Goal: Information Seeking & Learning: Learn about a topic

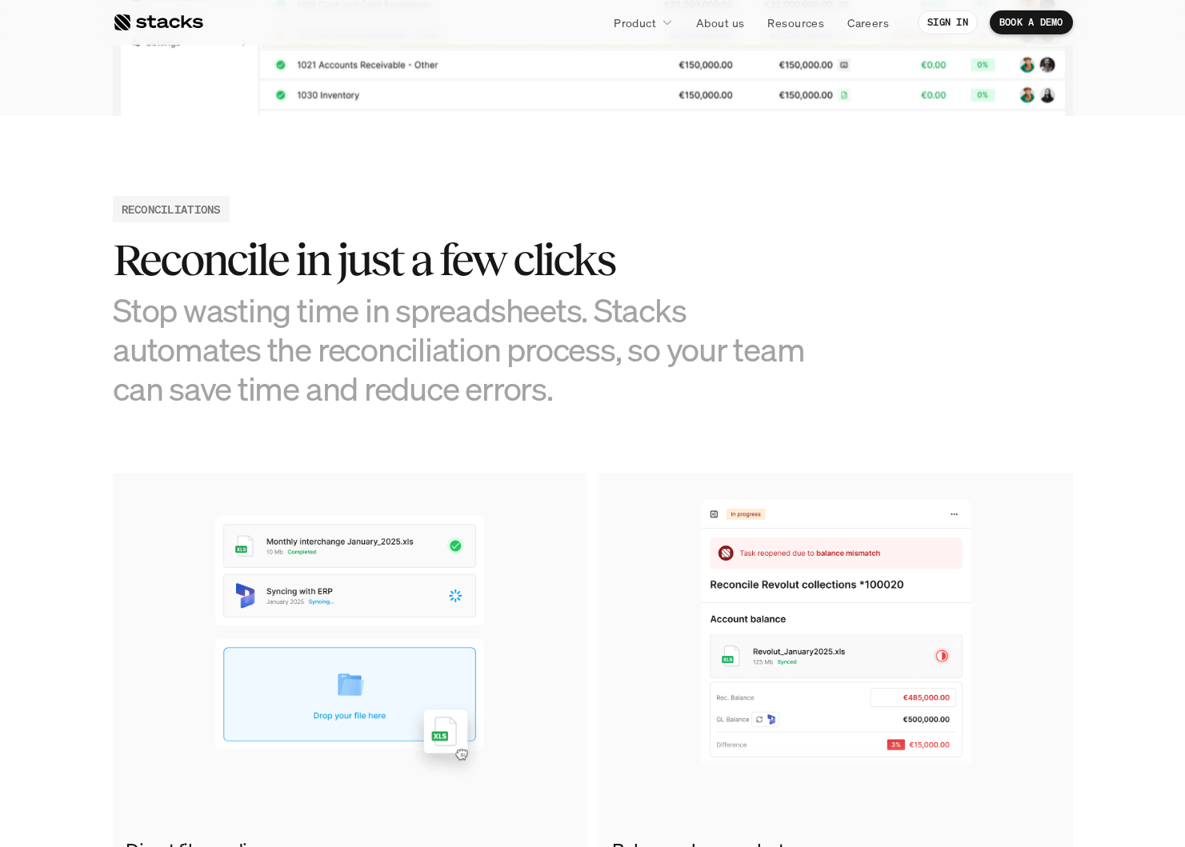
scroll to position [626, 0]
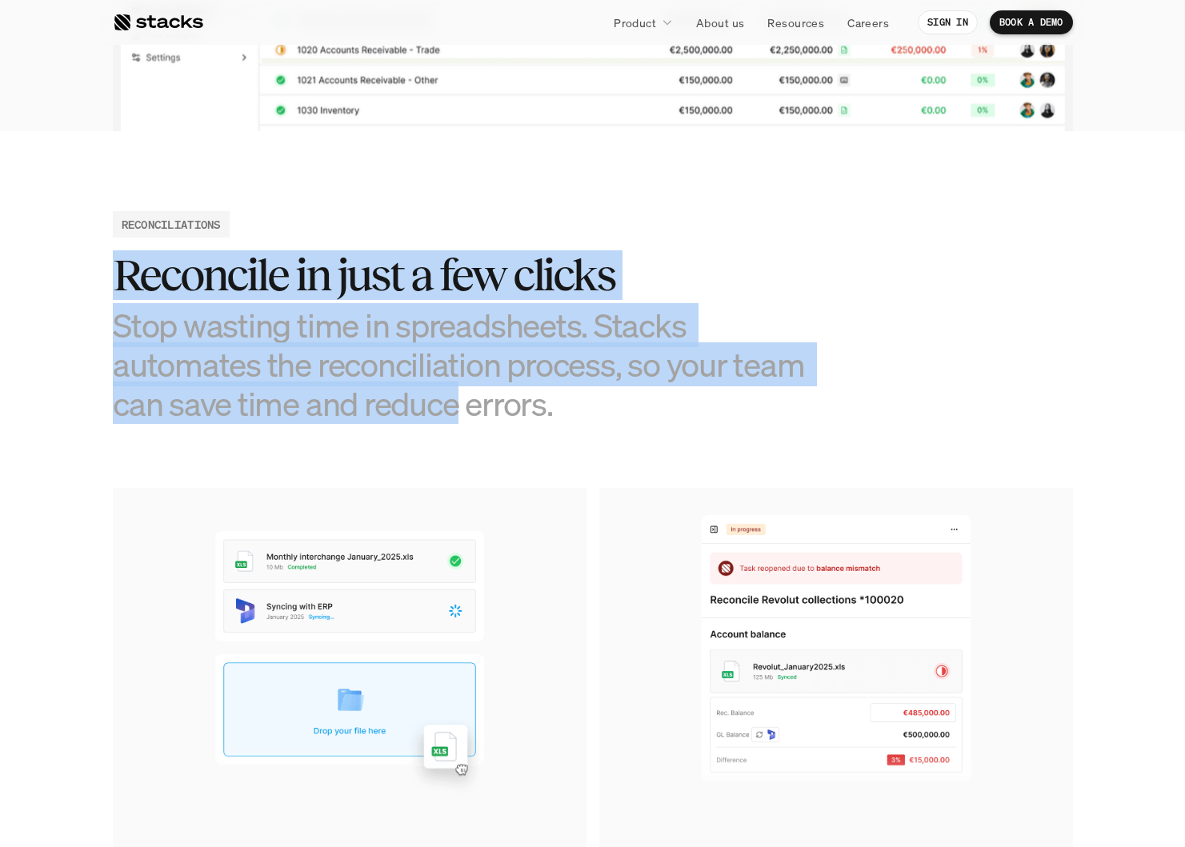
drag, startPoint x: 129, startPoint y: 269, endPoint x: 457, endPoint y: 392, distance: 350.4
click at [457, 392] on div "Reconcile in just a few clicks Stop wasting time in spreadsheets. Stacks automa…" at bounding box center [473, 337] width 720 height 174
drag, startPoint x: 554, startPoint y: 407, endPoint x: 138, endPoint y: 279, distance: 436.0
click at [97, 248] on section "RECONCILIATIONS Reconcile in just a few clicks Stop wasting time in spreadsheet…" at bounding box center [592, 577] width 1185 height 892
click at [138, 279] on h2 "Reconcile in just a few clicks" at bounding box center [473, 275] width 720 height 50
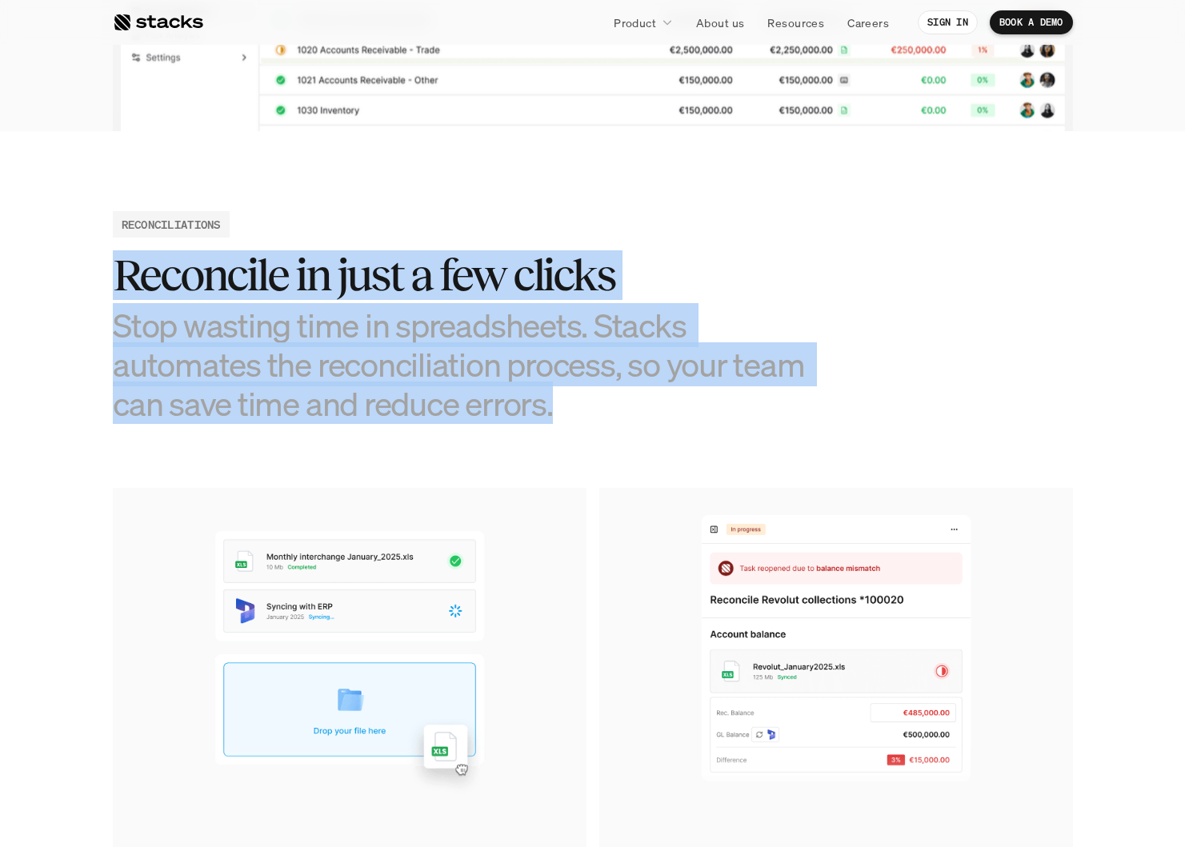
drag, startPoint x: 114, startPoint y: 265, endPoint x: 630, endPoint y: 449, distance: 547.1
click at [602, 438] on section "RECONCILIATIONS Reconcile in just a few clicks Stop wasting time in spreadsheet…" at bounding box center [592, 577] width 1185 height 892
click at [638, 454] on section "RECONCILIATIONS Reconcile in just a few clicks Stop wasting time in spreadsheet…" at bounding box center [592, 577] width 1185 height 892
drag, startPoint x: 559, startPoint y: 415, endPoint x: 58, endPoint y: 267, distance: 522.2
click at [62, 267] on section "RECONCILIATIONS Reconcile in just a few clicks Stop wasting time in spreadsheet…" at bounding box center [592, 577] width 1185 height 892
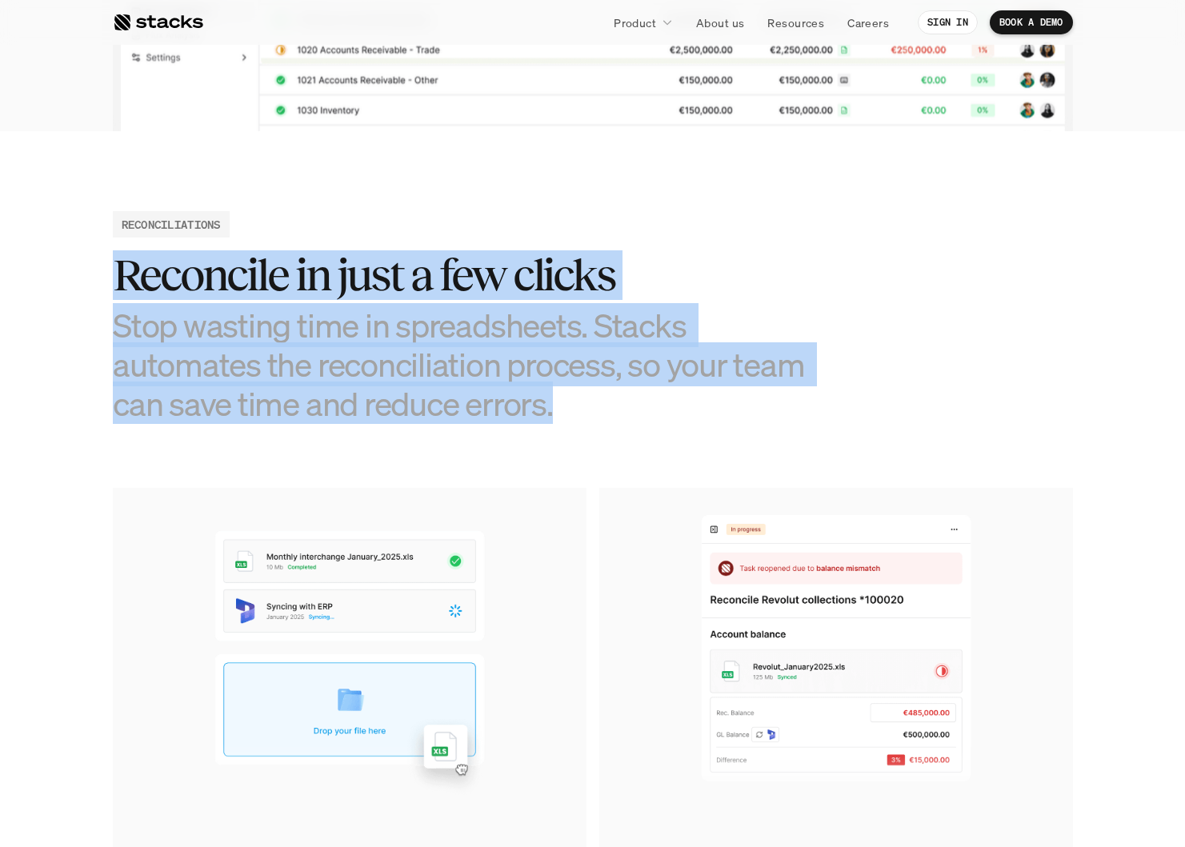
click at [224, 324] on h3 "Stop wasting time in spreadsheets. Stacks automates the reconciliation process,…" at bounding box center [473, 365] width 720 height 118
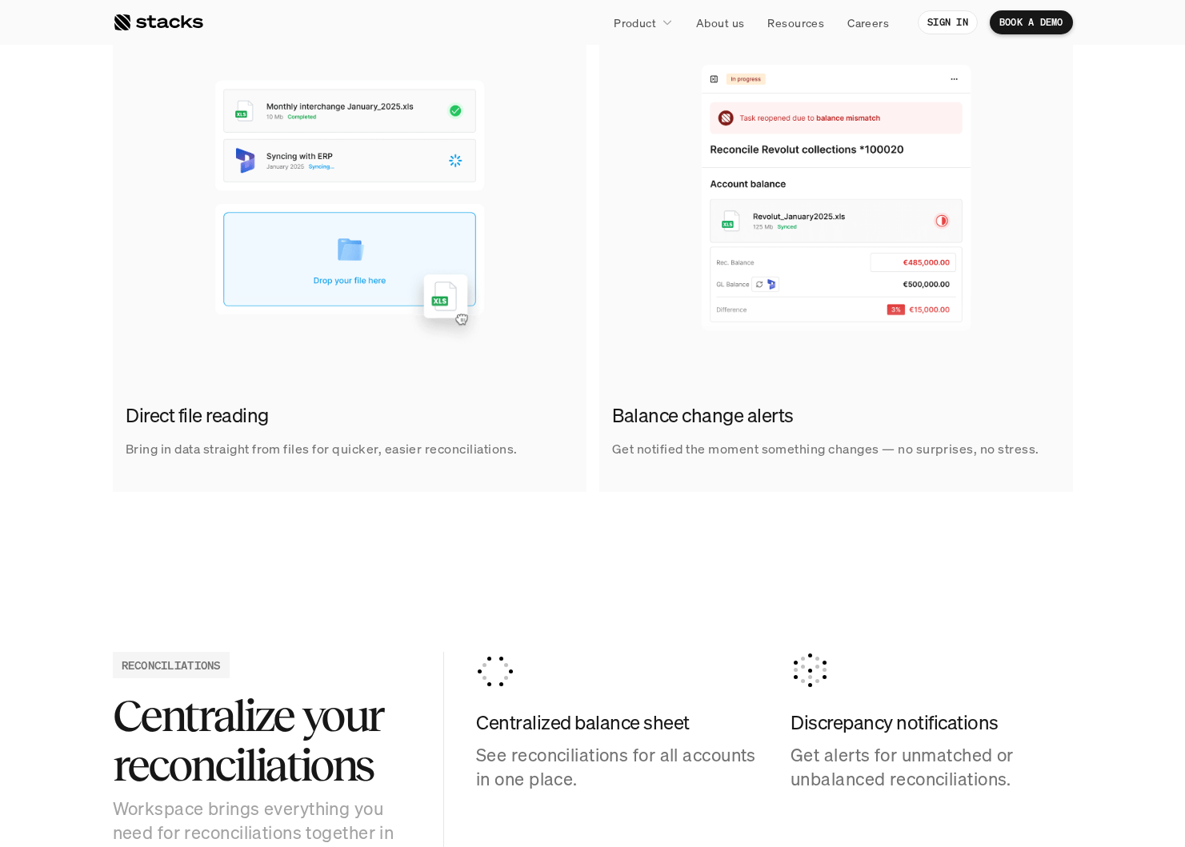
scroll to position [1302, 0]
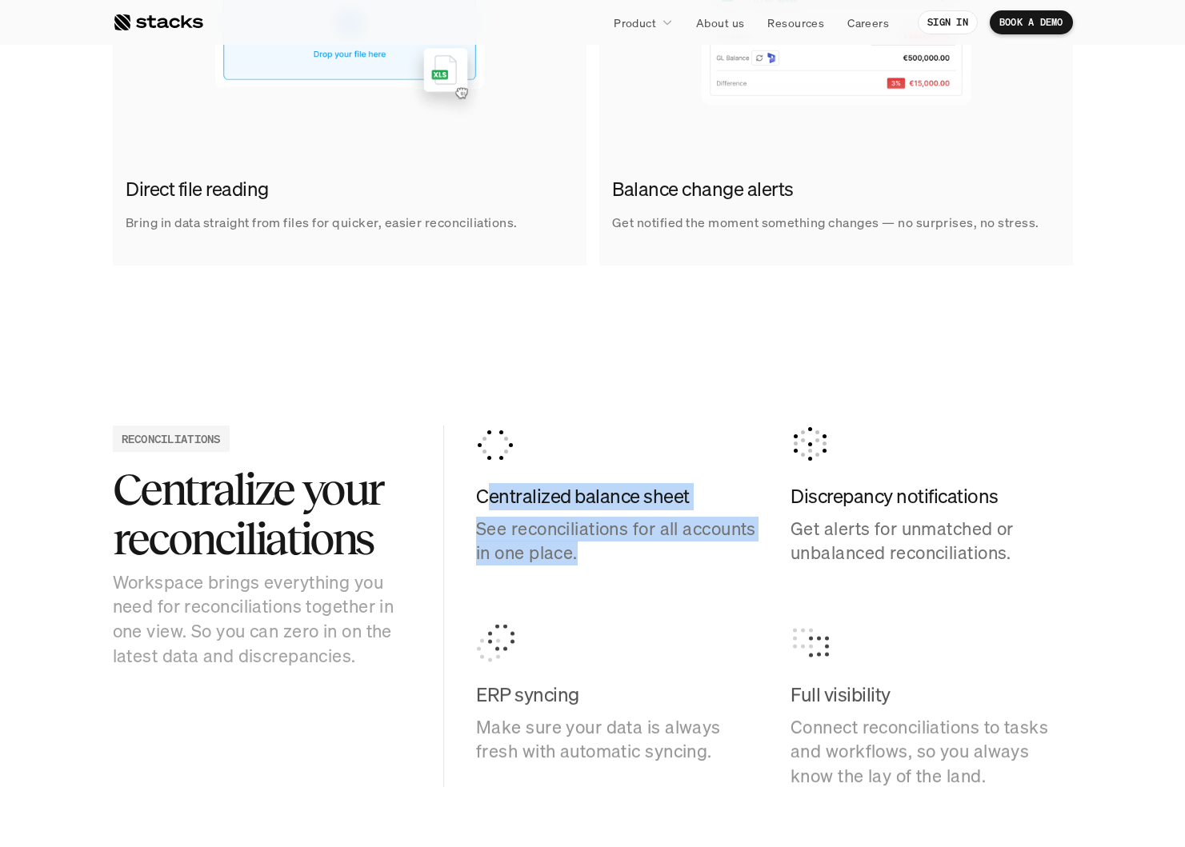
drag, startPoint x: 522, startPoint y: 525, endPoint x: 686, endPoint y: 605, distance: 182.5
click at [678, 601] on div "Centralized balance sheet See reconciliations for all accounts in one place. Di…" at bounding box center [774, 607] width 597 height 362
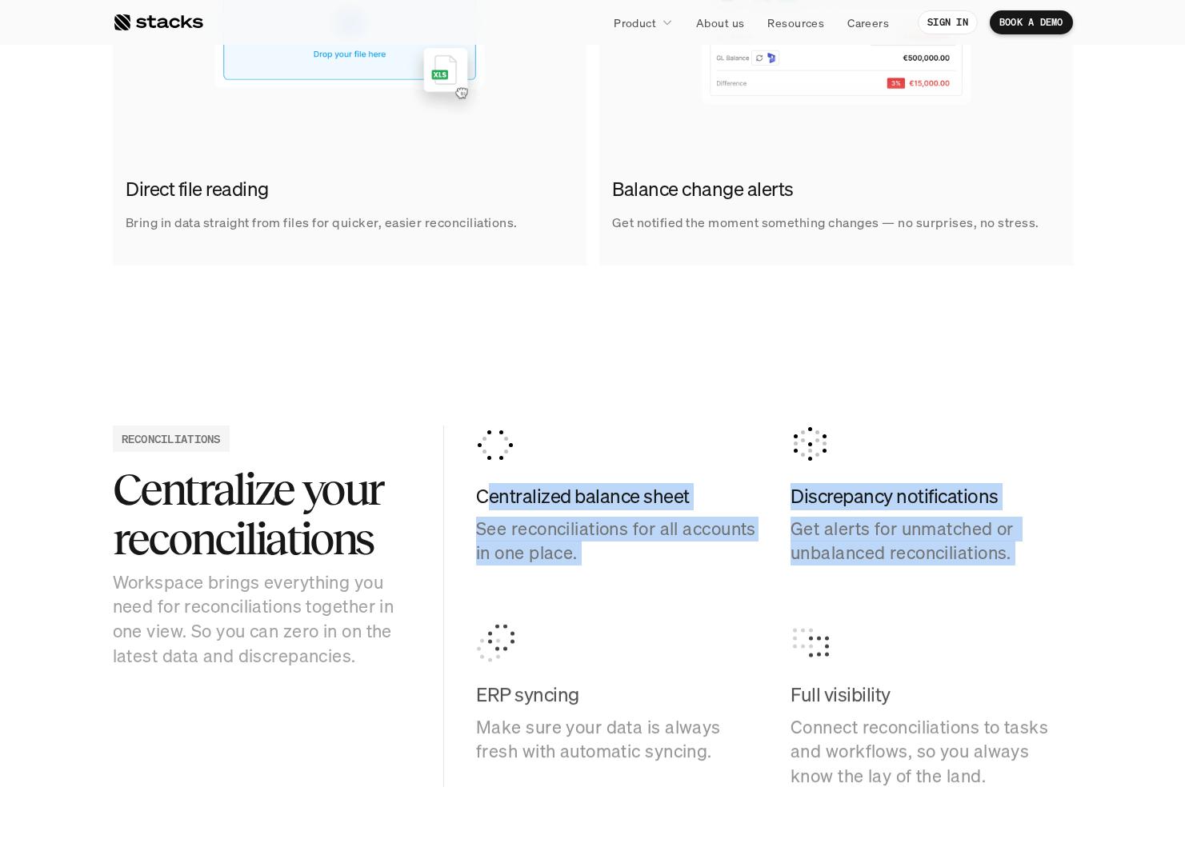
click at [686, 605] on div "Centralized balance sheet See reconciliations for all accounts in one place. Di…" at bounding box center [774, 607] width 597 height 362
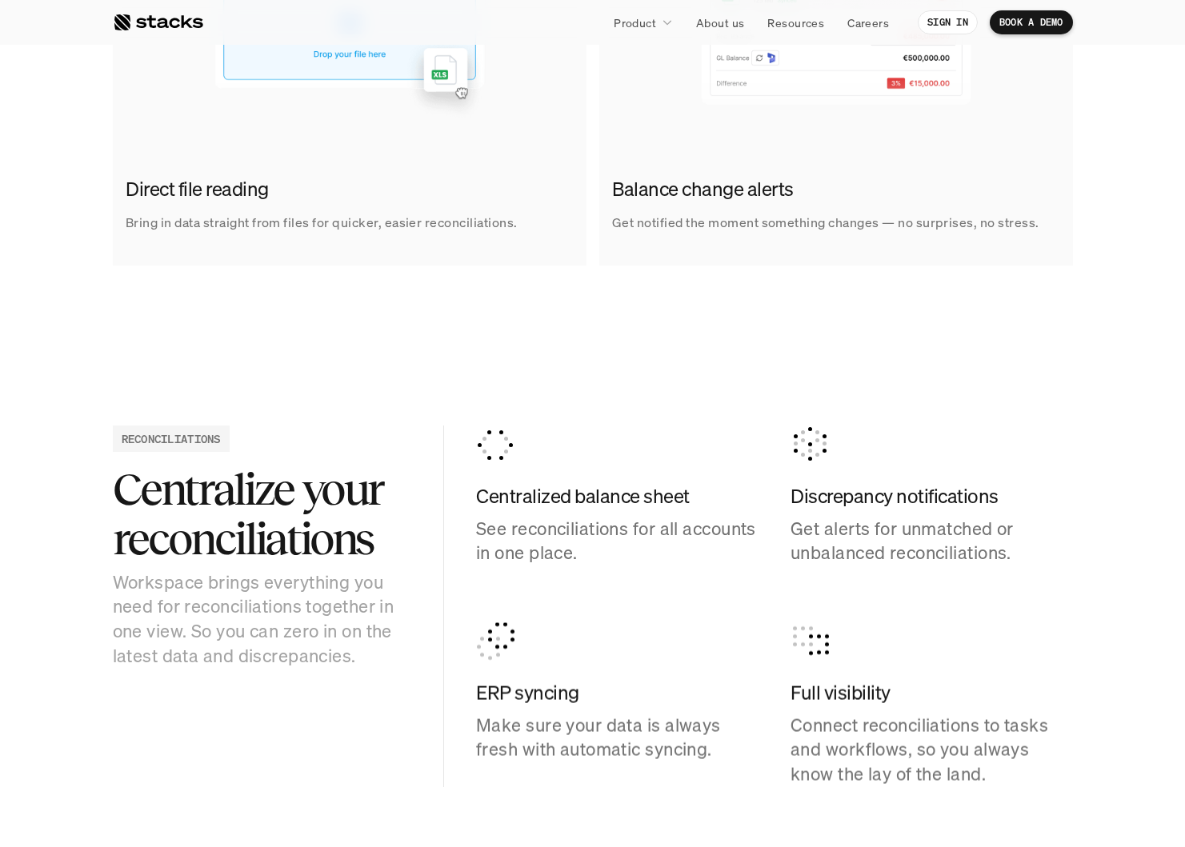
scroll to position [1670, 0]
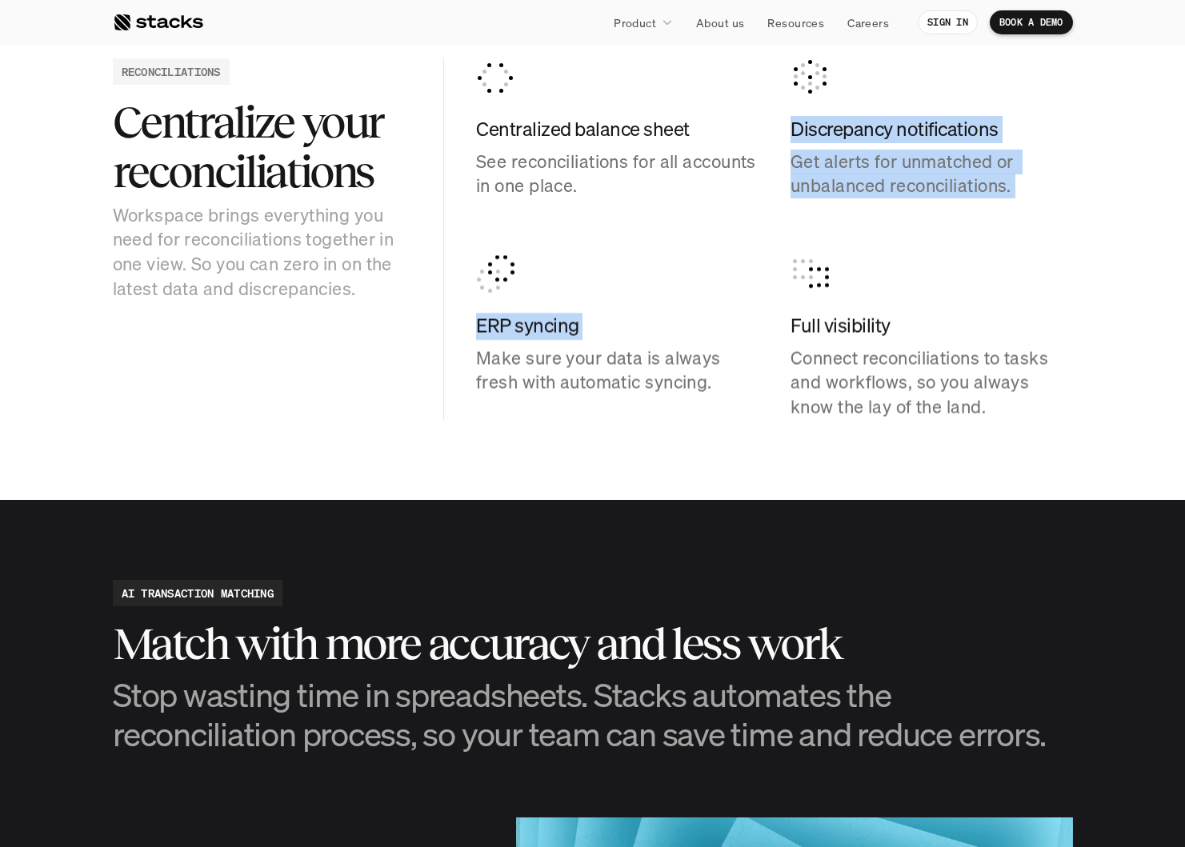
drag, startPoint x: 529, startPoint y: 214, endPoint x: 694, endPoint y: 351, distance: 215.3
click at [690, 349] on div "Centralized balance sheet See reconciliations for all accounts in one place. Di…" at bounding box center [774, 239] width 597 height 362
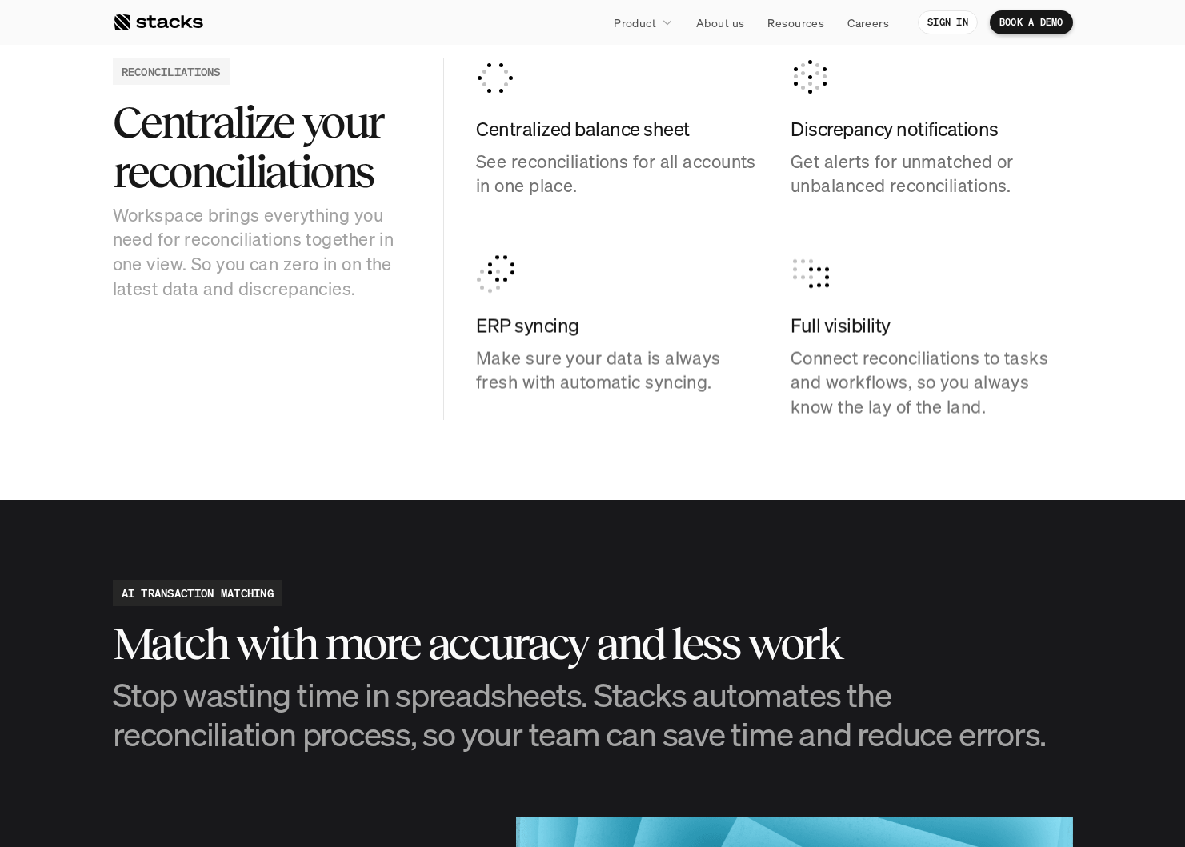
click at [694, 351] on p "Make sure your data is always fresh with automatic syncing." at bounding box center [617, 371] width 282 height 50
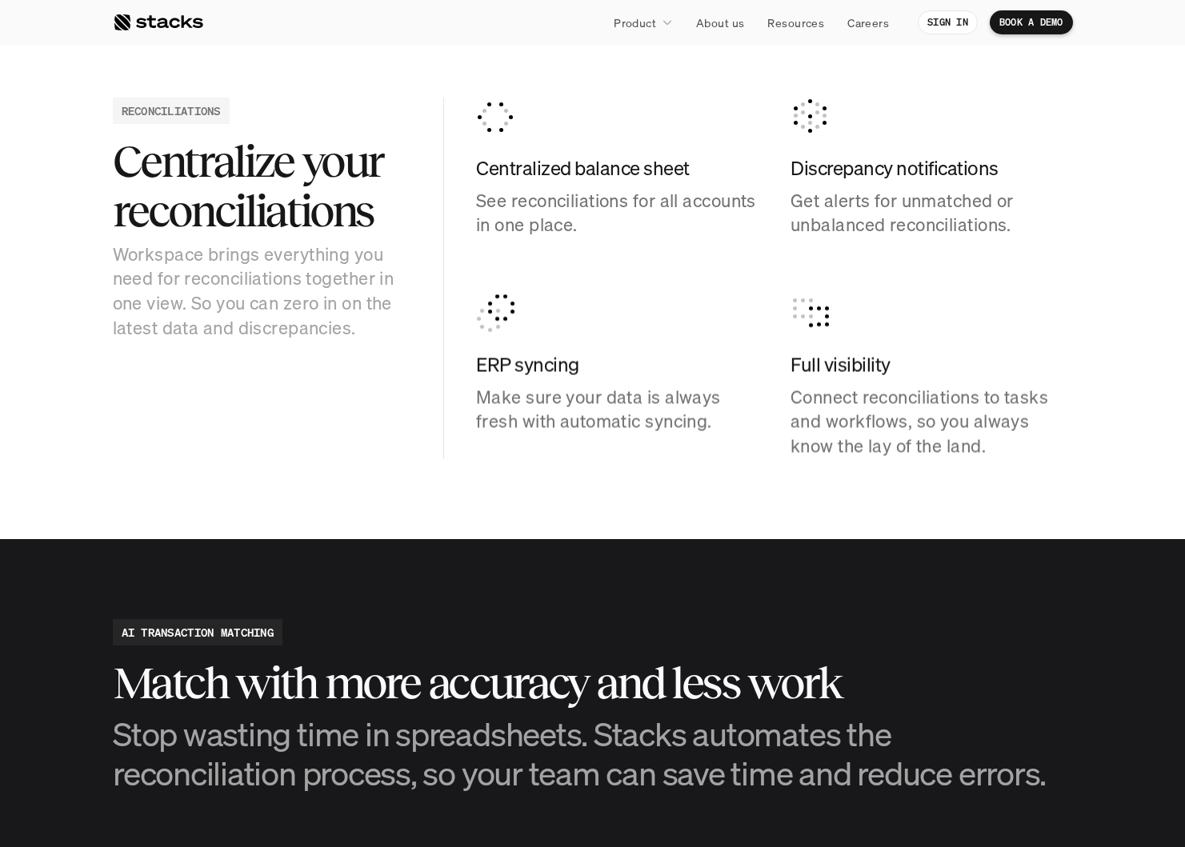
scroll to position [1619, 0]
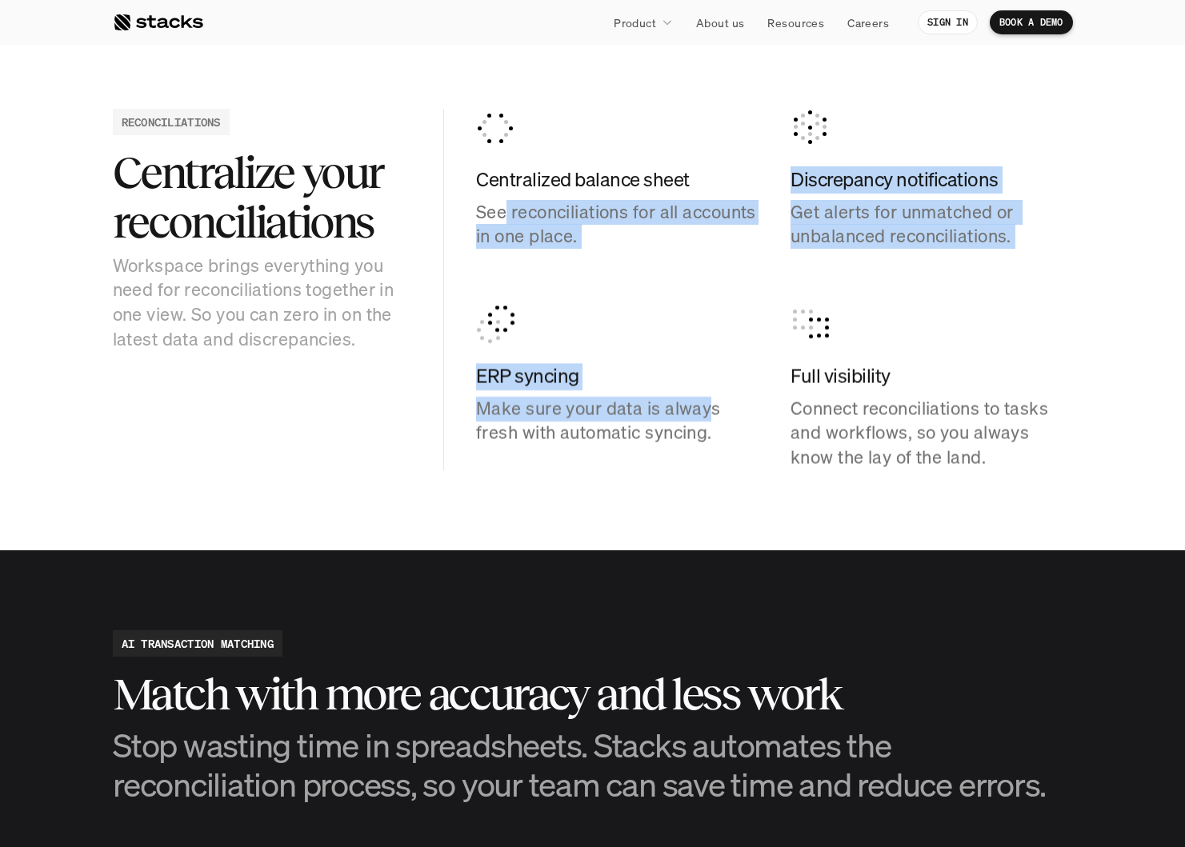
drag, startPoint x: 502, startPoint y: 220, endPoint x: 710, endPoint y: 414, distance: 284.7
click at [710, 414] on div "Centralized balance sheet See reconciliations for all accounts in one place. Di…" at bounding box center [774, 290] width 597 height 362
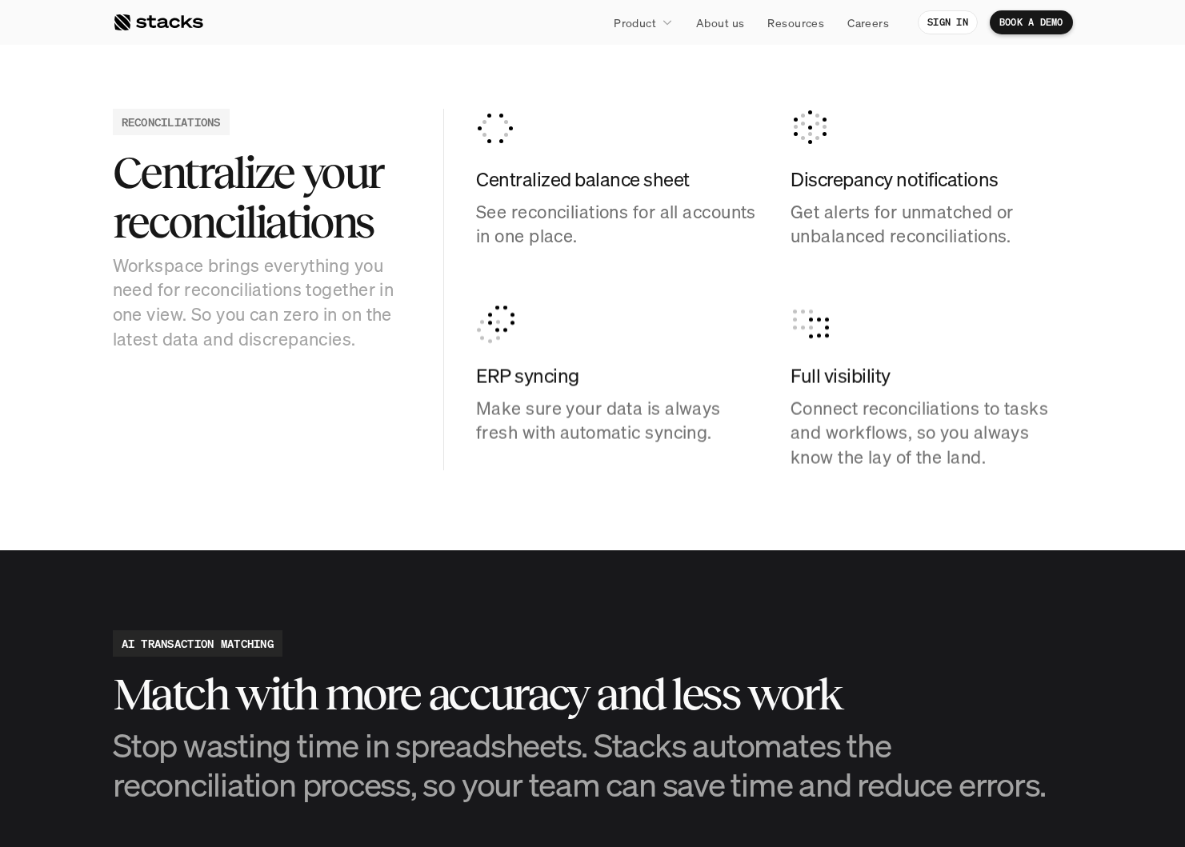
click at [739, 431] on p "Make sure your data is always fresh with automatic syncing." at bounding box center [617, 422] width 282 height 50
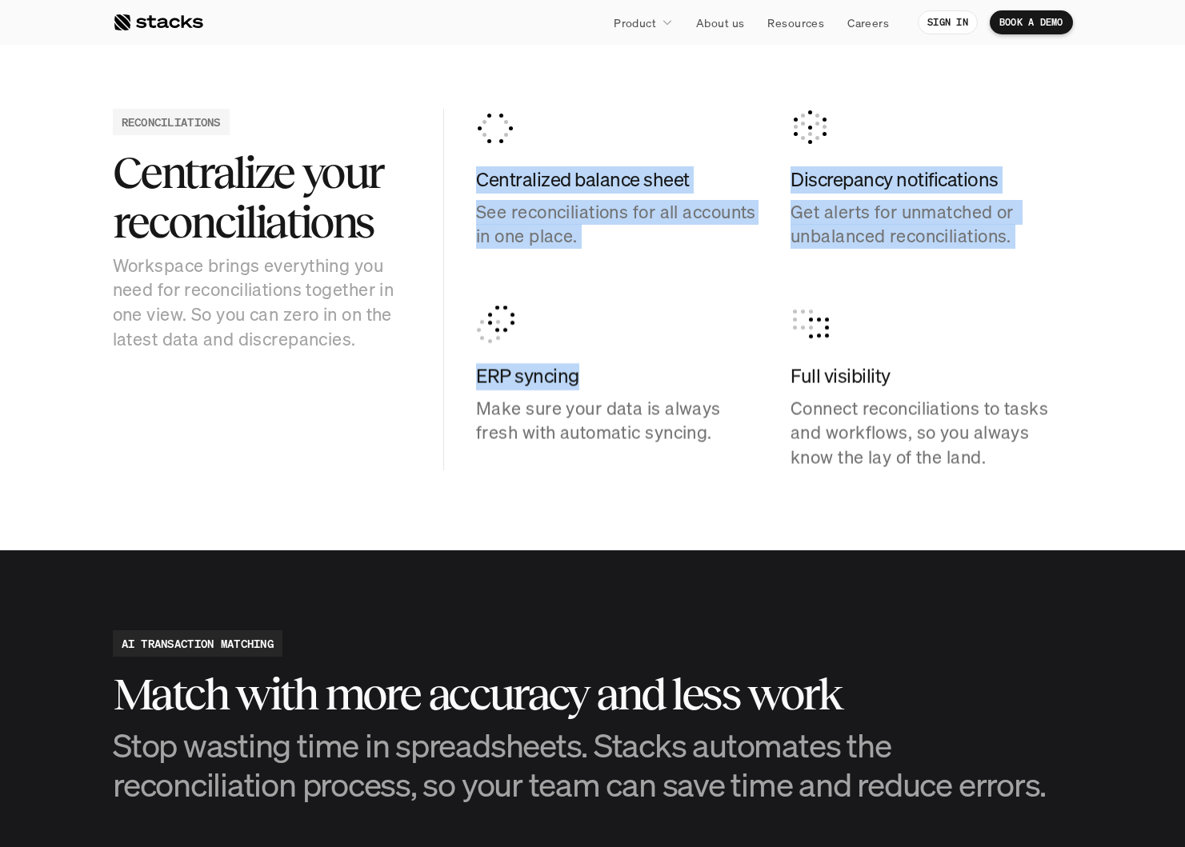
drag, startPoint x: 470, startPoint y: 134, endPoint x: 760, endPoint y: 385, distance: 382.8
click at [735, 370] on div "RECONCILIATIONS Centralize your reconciliations Workspace brings everything you…" at bounding box center [593, 290] width 960 height 362
click at [760, 385] on div "Centralized balance sheet See reconciliations for all accounts in one place. Di…" at bounding box center [774, 290] width 597 height 362
drag, startPoint x: 507, startPoint y: 190, endPoint x: 772, endPoint y: 429, distance: 356.3
click at [715, 395] on div "Centralized balance sheet See reconciliations for all accounts in one place. Di…" at bounding box center [774, 290] width 597 height 362
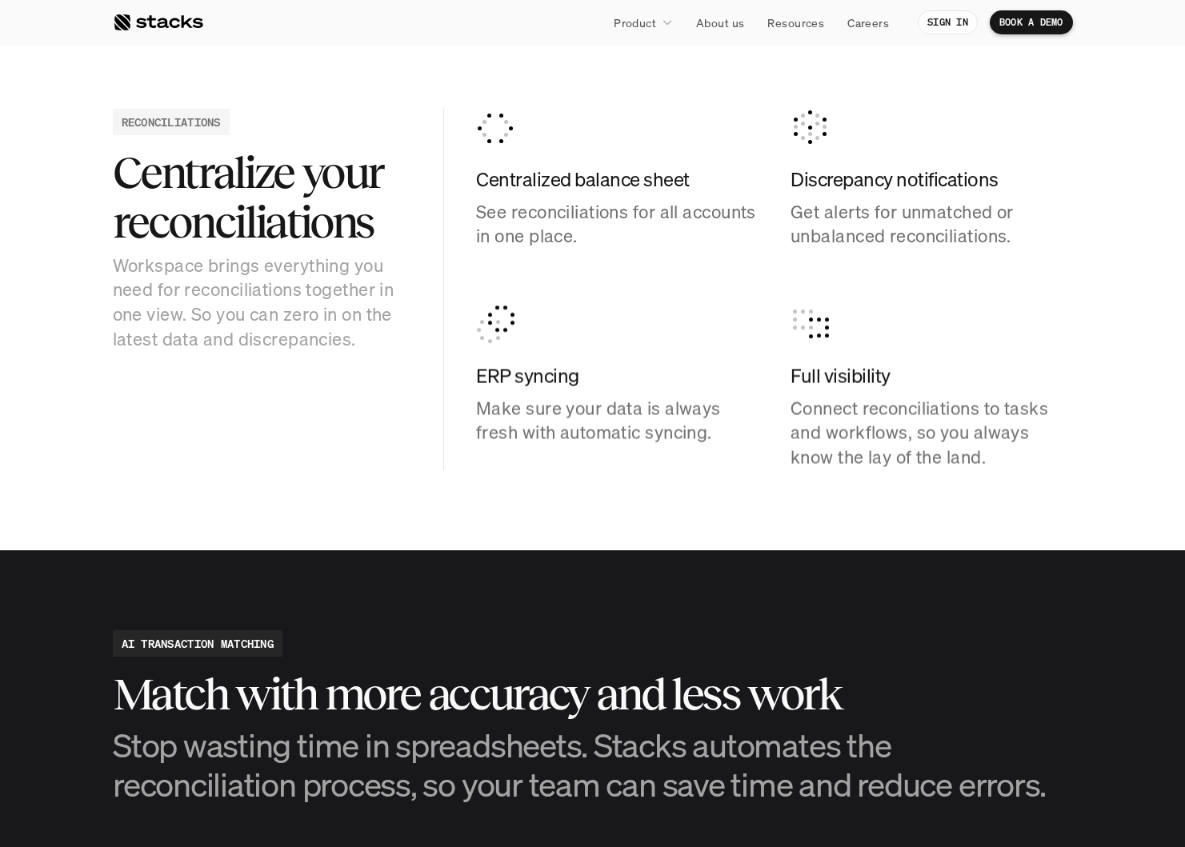
click at [772, 429] on div "Centralized balance sheet See reconciliations for all accounts in one place. Di…" at bounding box center [774, 290] width 597 height 362
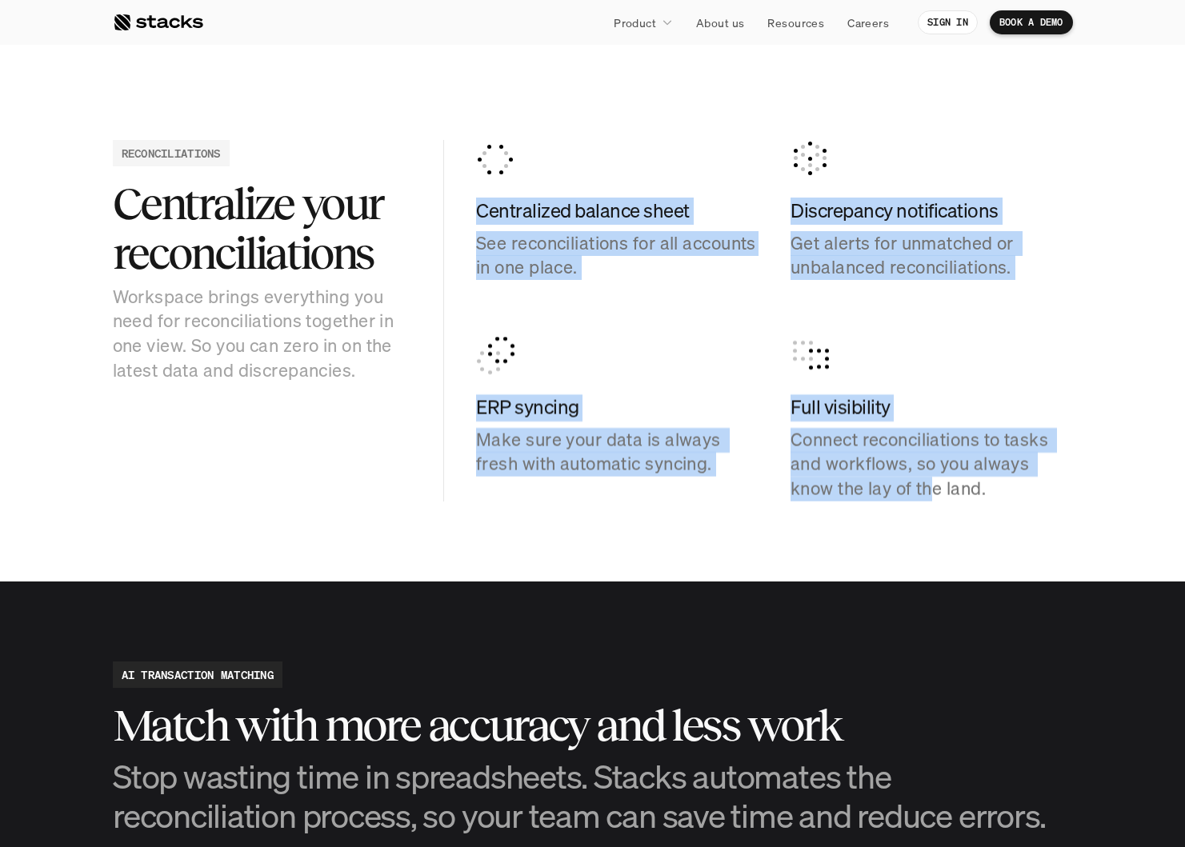
drag, startPoint x: 637, startPoint y: 315, endPoint x: 972, endPoint y: 505, distance: 385.1
click at [962, 503] on section "RECONCILIATIONS Centralize your reconciliations Workspace brings everything you…" at bounding box center [592, 321] width 1185 height 522
click at [976, 505] on section "RECONCILIATIONS Centralize your reconciliations Workspace brings everything you…" at bounding box center [592, 321] width 1185 height 522
drag, startPoint x: 990, startPoint y: 505, endPoint x: 473, endPoint y: 151, distance: 626.2
click at [450, 119] on section "RECONCILIATIONS Centralize your reconciliations Workspace brings everything you…" at bounding box center [592, 321] width 1185 height 522
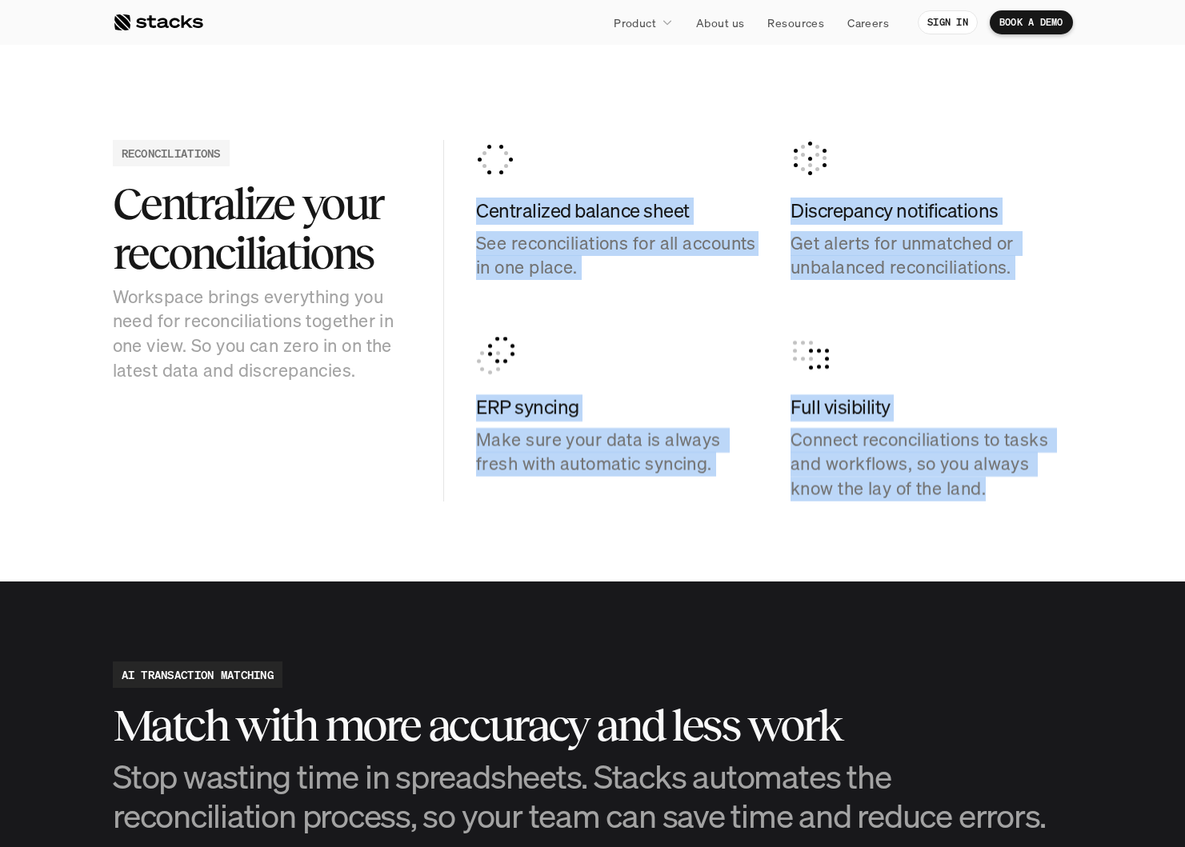
click at [569, 243] on p "See reconciliations for all accounts in one place." at bounding box center [617, 256] width 282 height 50
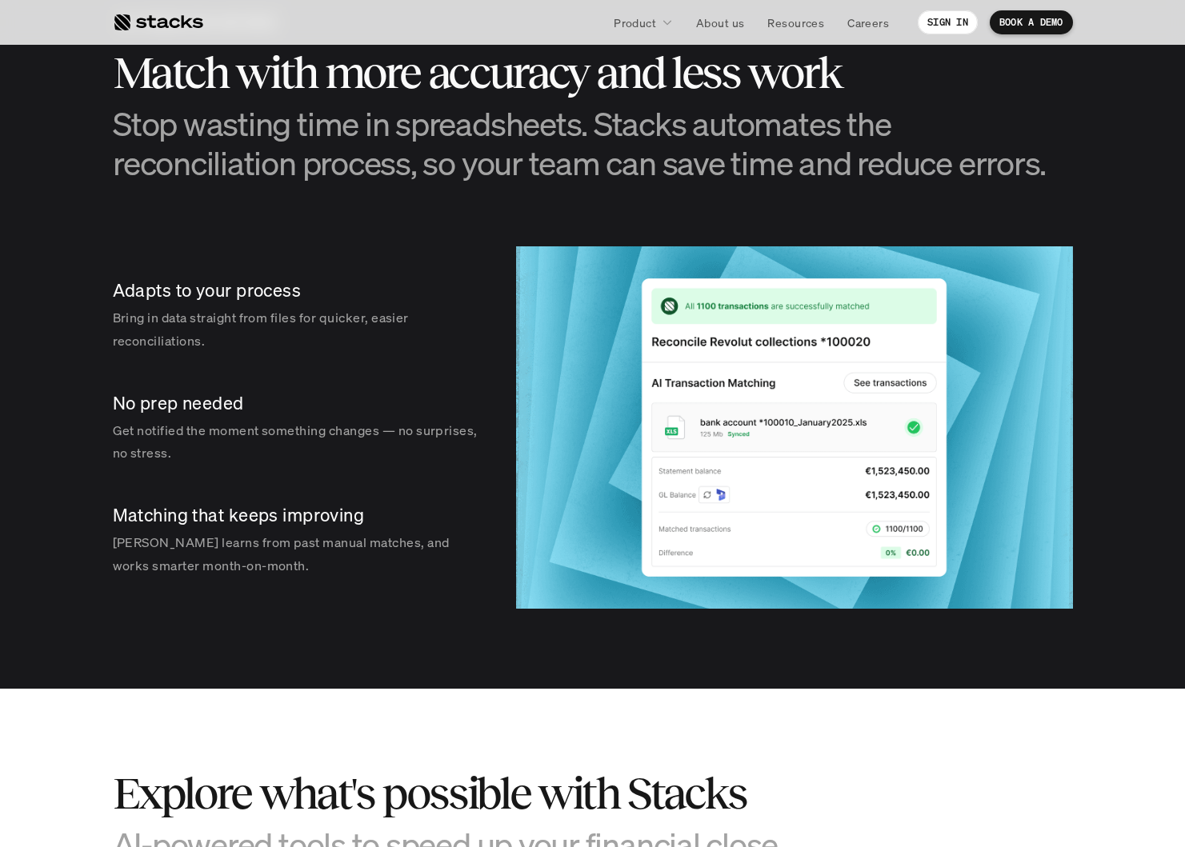
scroll to position [2224, 0]
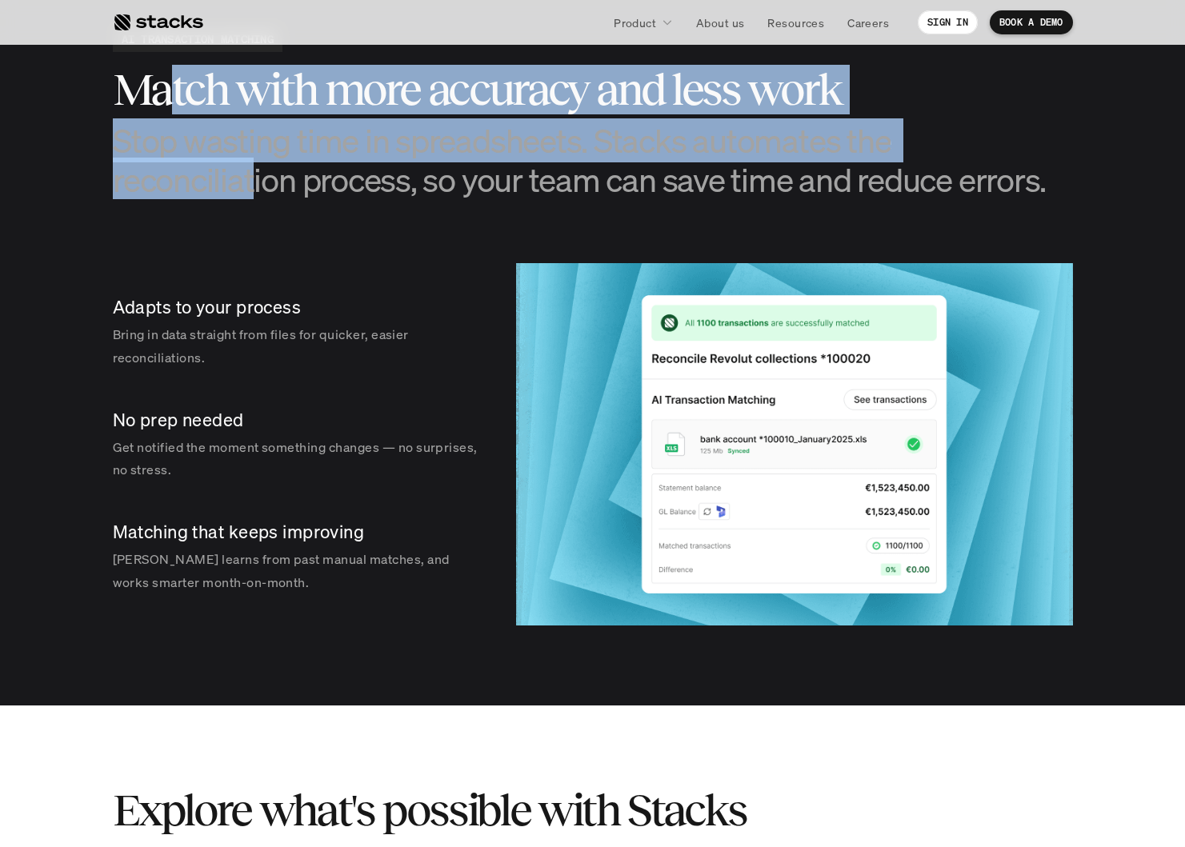
drag, startPoint x: 167, startPoint y: 70, endPoint x: 346, endPoint y: 234, distance: 242.3
click at [256, 168] on div "Match with more accuracy and less work Stop wasting time in spreadsheets. Stack…" at bounding box center [593, 132] width 960 height 134
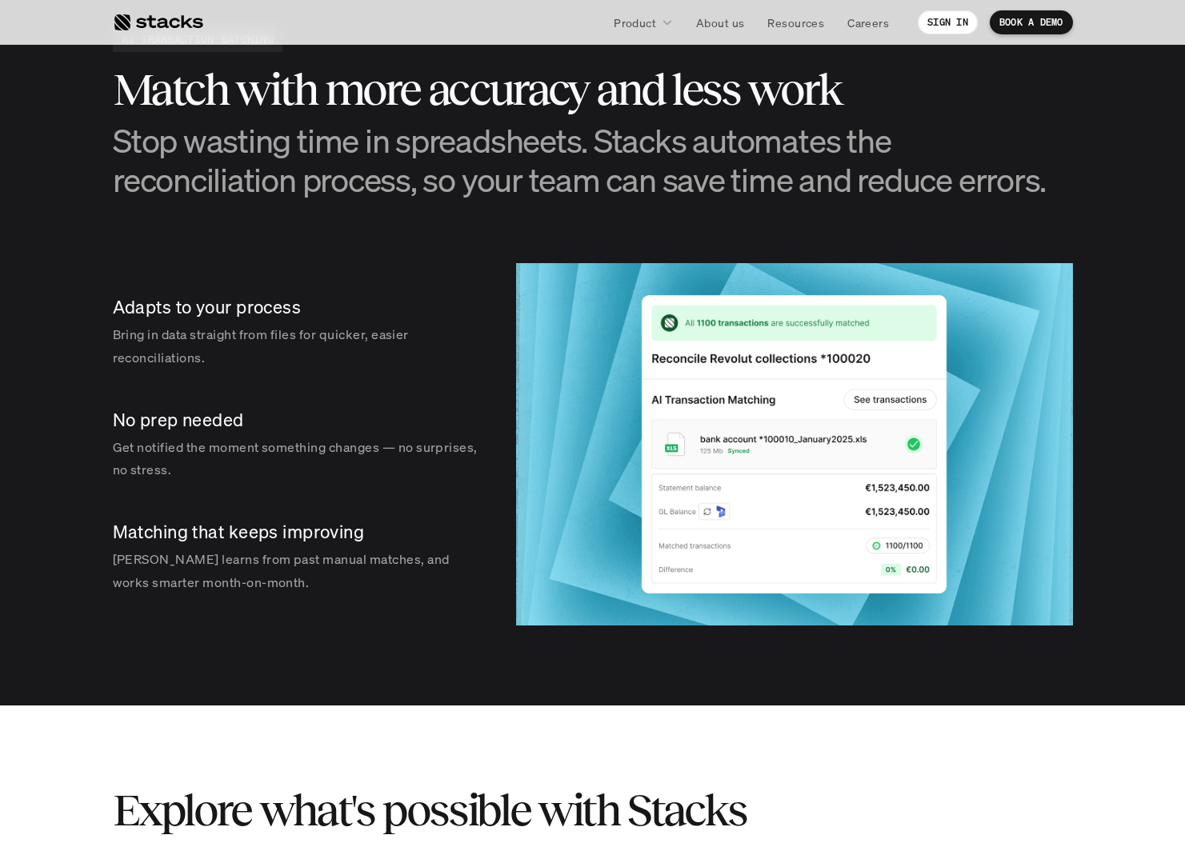
click at [346, 234] on section "AI TRANSACTION MATCHING Match with more accuracy and less work Stop wasting tim…" at bounding box center [592, 326] width 1185 height 760
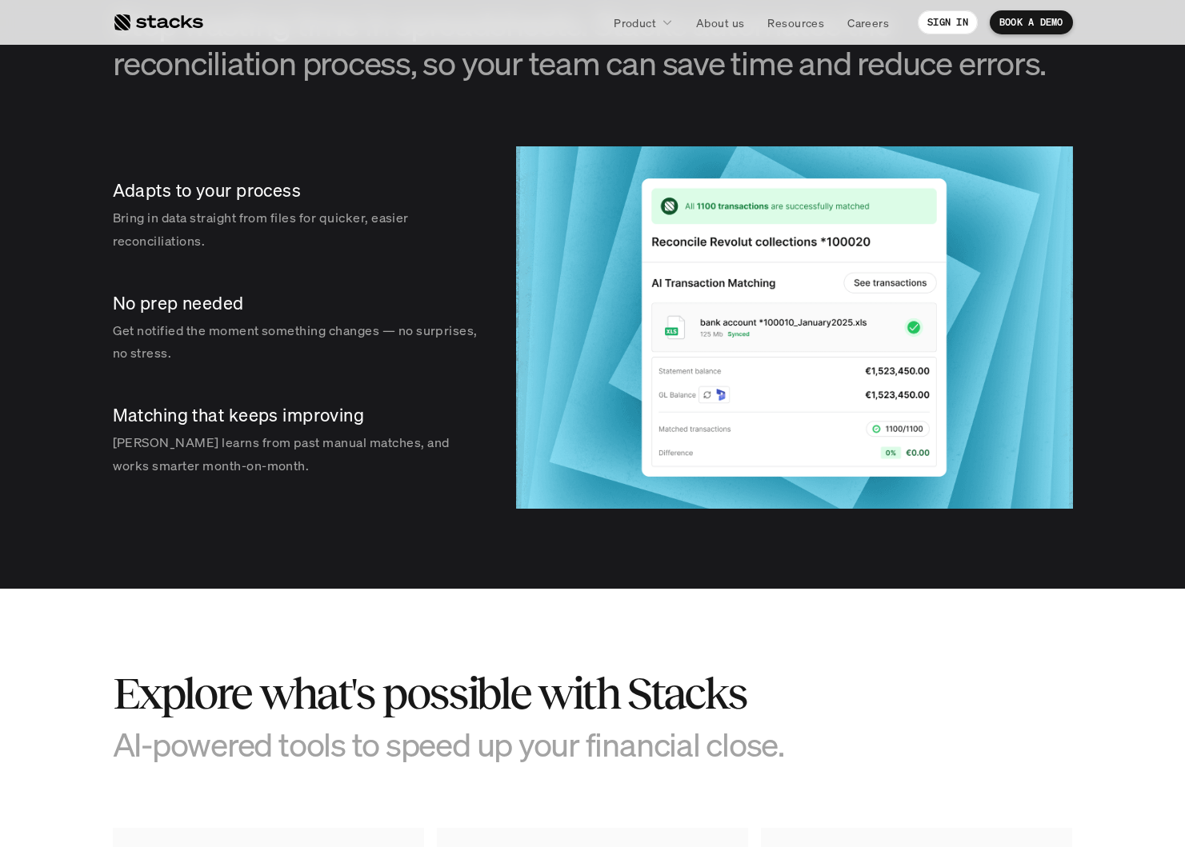
scroll to position [2319, 0]
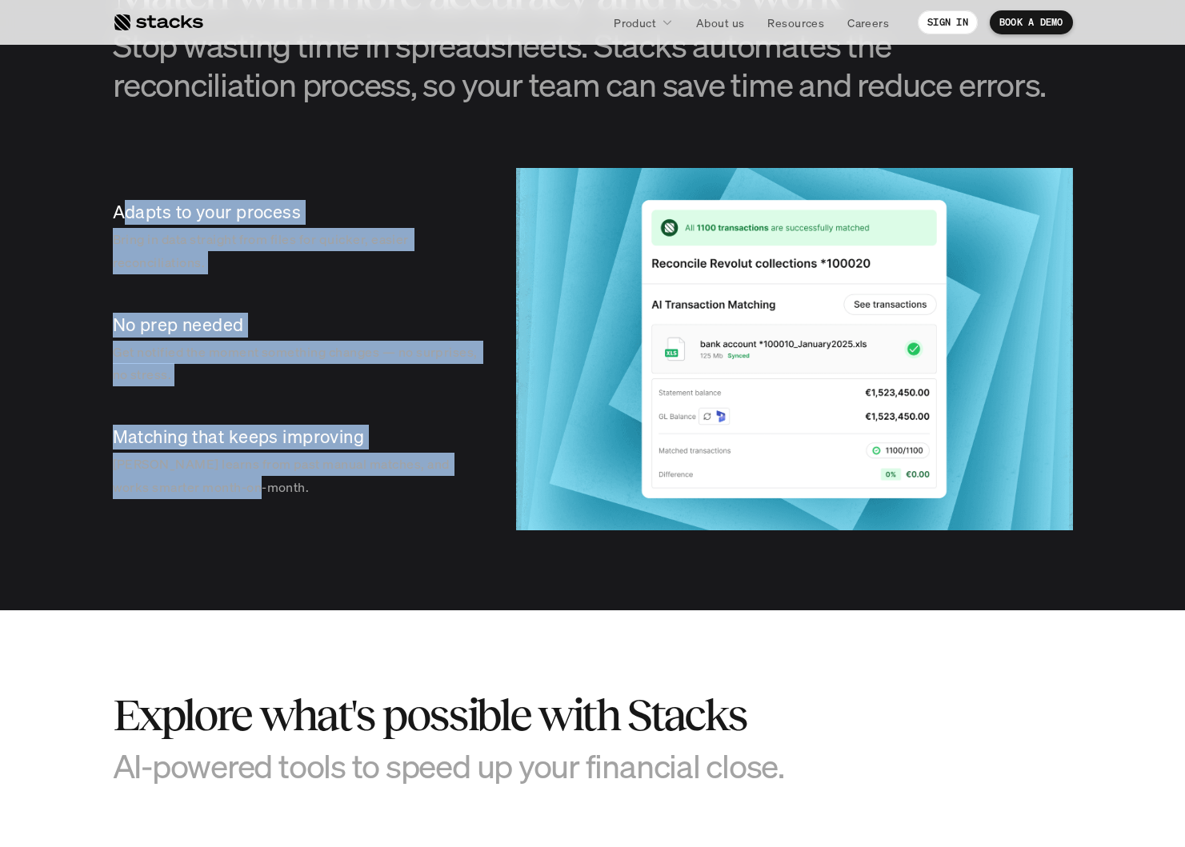
drag, startPoint x: 126, startPoint y: 215, endPoint x: 289, endPoint y: 594, distance: 412.8
click at [262, 558] on section "AI TRANSACTION MATCHING Match with more accuracy and less work Stop wasting tim…" at bounding box center [592, 230] width 1185 height 760
click at [289, 594] on section "AI TRANSACTION MATCHING Match with more accuracy and less work Stop wasting tim…" at bounding box center [592, 230] width 1185 height 760
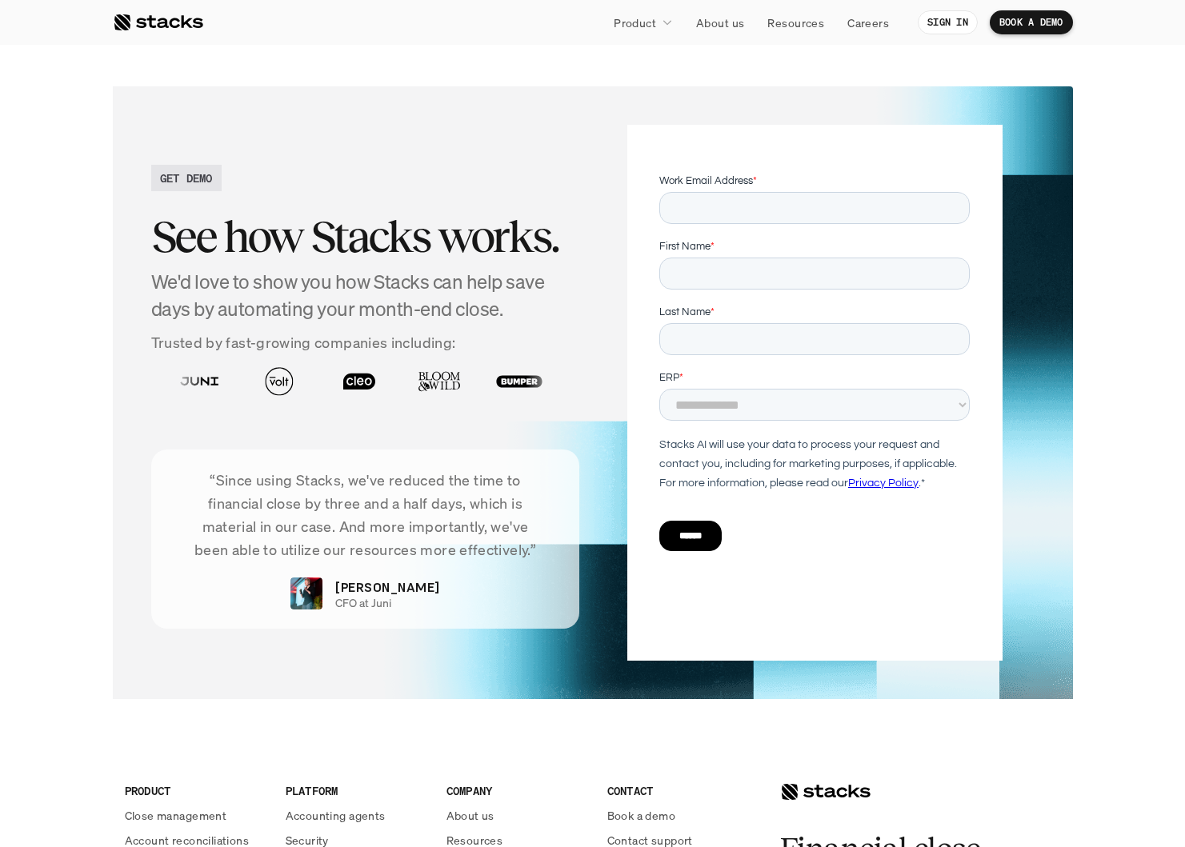
scroll to position [3411, 0]
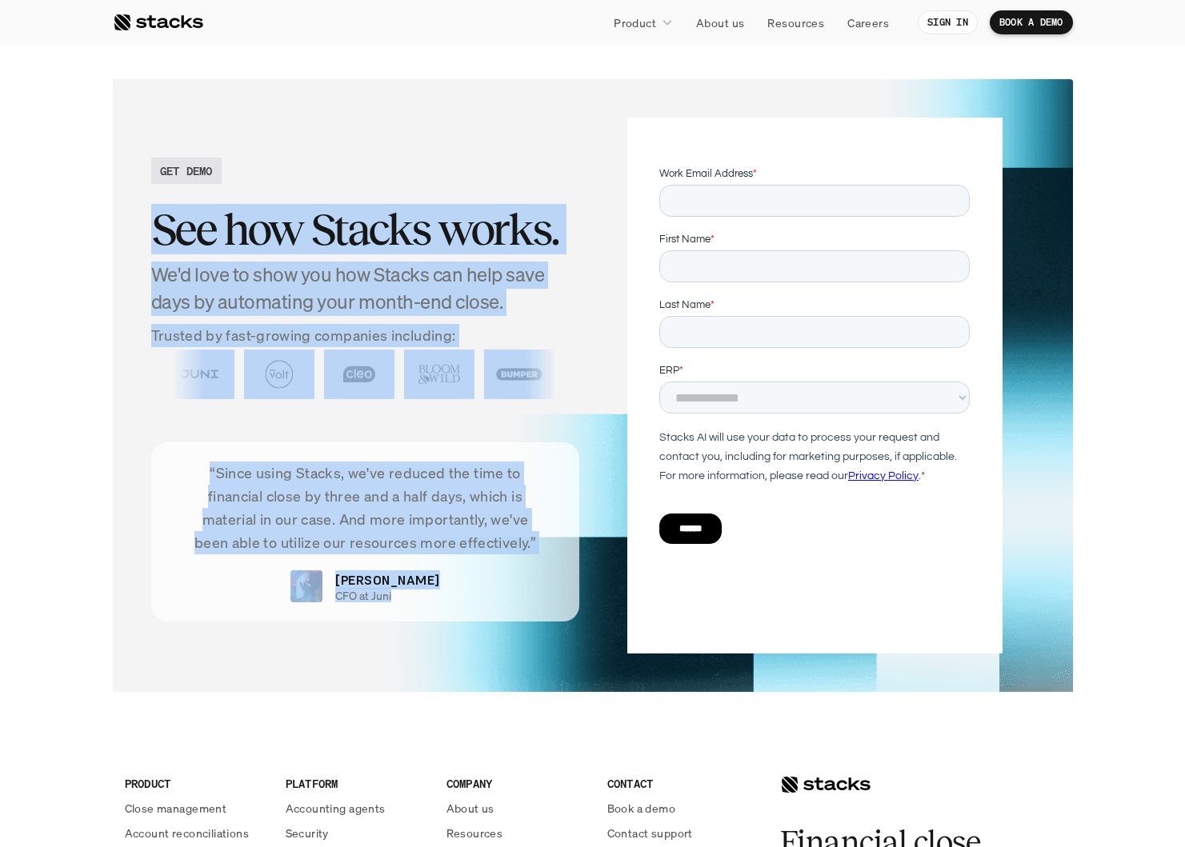
drag, startPoint x: 208, startPoint y: 374, endPoint x: 383, endPoint y: 667, distance: 341.9
click at [378, 659] on div "GET DEMO See how Stacks works. We'd love to show you how Stacks can help save d…" at bounding box center [593, 385] width 960 height 613
click at [383, 667] on div "GET DEMO See how Stacks works. We'd love to show you how Stacks can help save d…" at bounding box center [593, 385] width 960 height 613
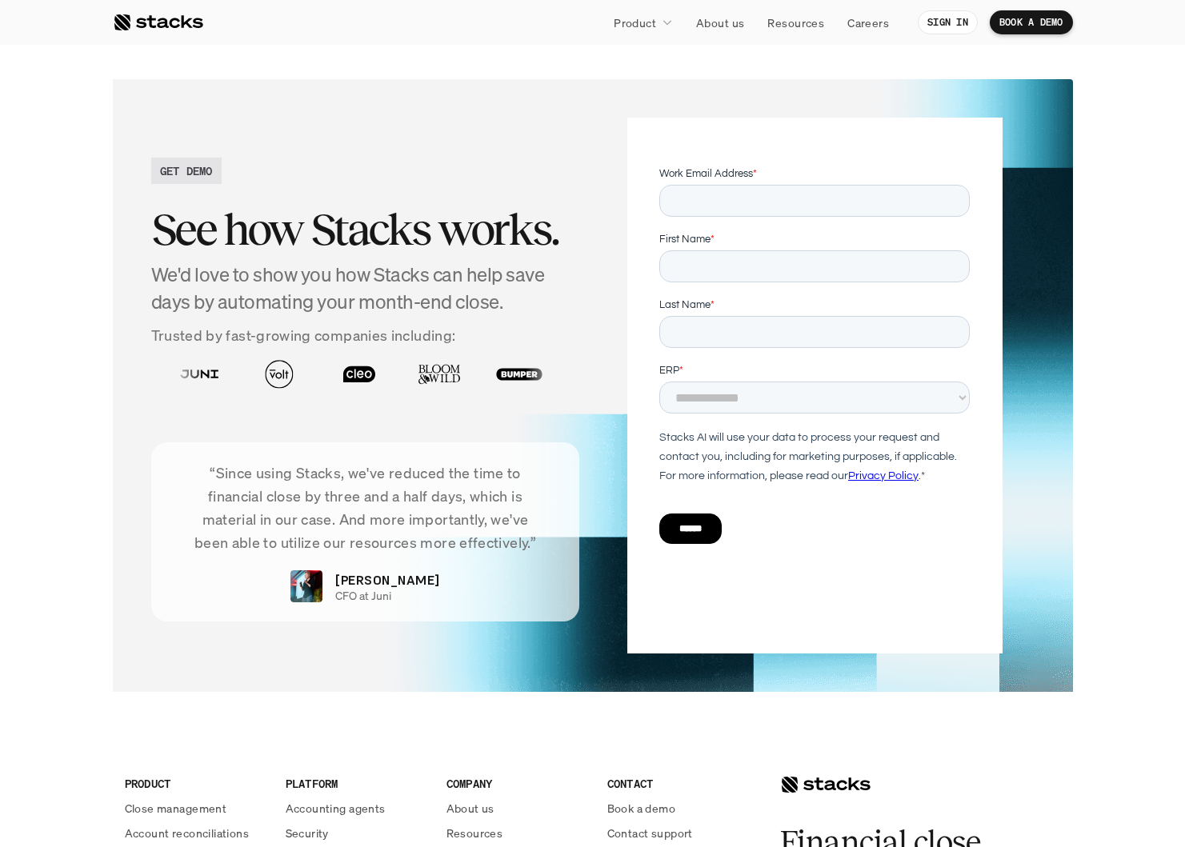
click at [322, 590] on img at bounding box center [306, 586] width 32 height 32
click at [376, 583] on p "[PERSON_NAME]" at bounding box center [387, 579] width 104 height 19
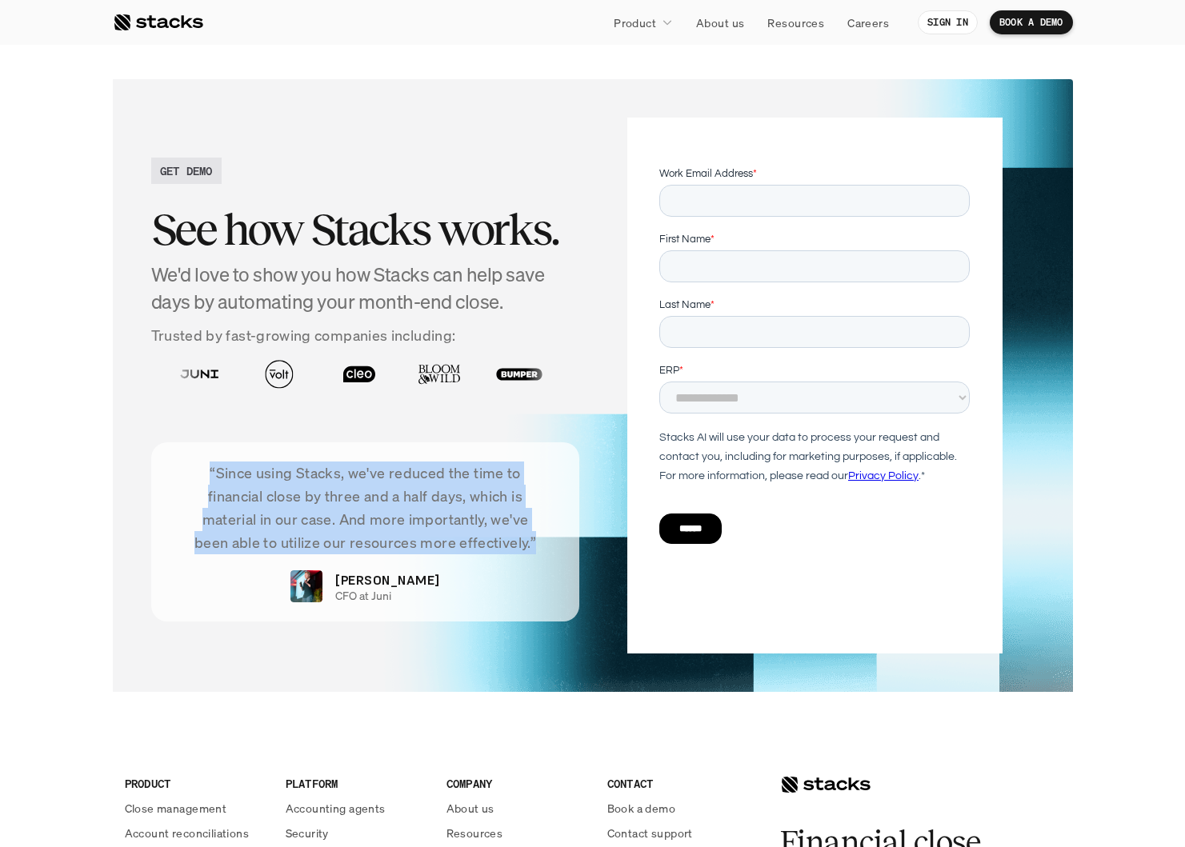
drag, startPoint x: 222, startPoint y: 482, endPoint x: 472, endPoint y: 600, distance: 277.0
click at [472, 600] on div "“Since using Stacks, we've reduced the time to financial close by three and a h…" at bounding box center [365, 531] width 429 height 179
click at [466, 600] on div "“Since using Stacks, we've reduced the time to financial close by three and a h…" at bounding box center [365, 531] width 429 height 179
drag, startPoint x: 266, startPoint y: 479, endPoint x: 433, endPoint y: 580, distance: 194.5
click at [432, 578] on div "“Since using Stacks, we've reduced the time to financial close by three and a h…" at bounding box center [365, 531] width 429 height 179
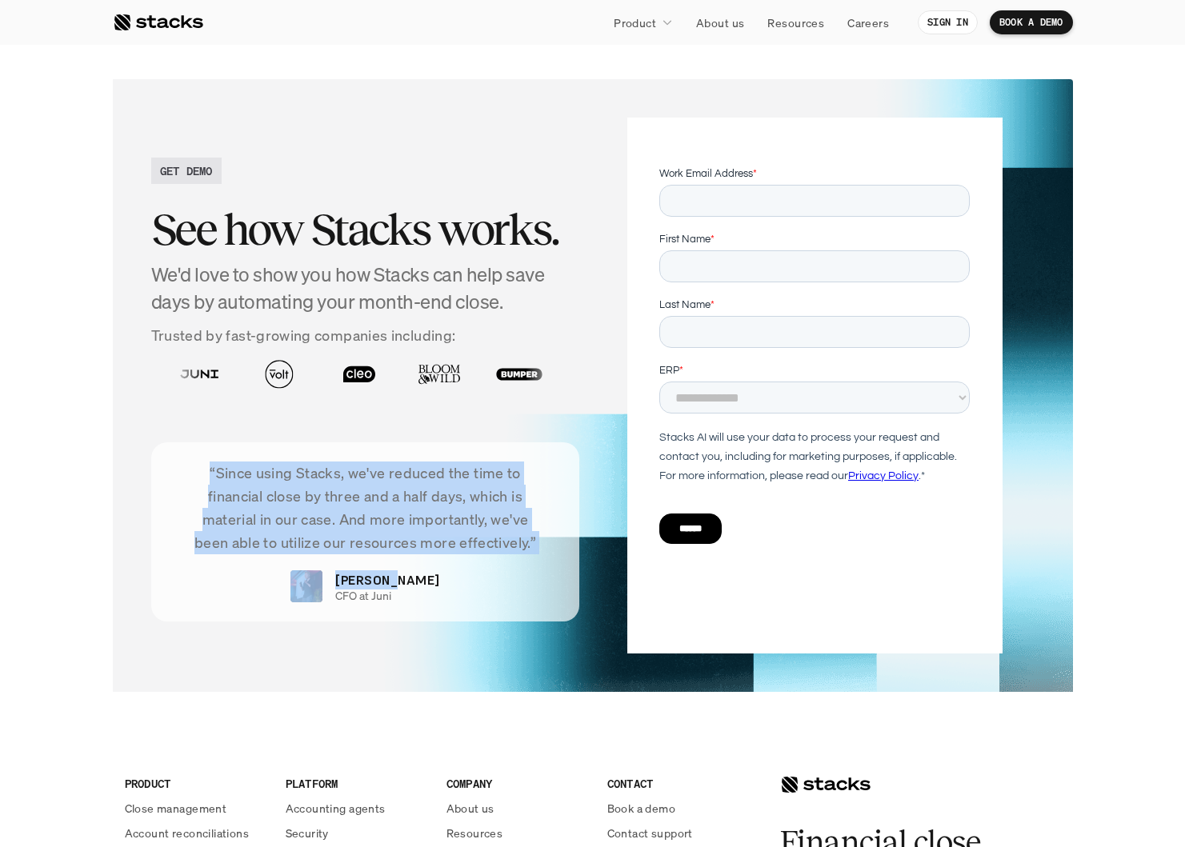
click at [432, 580] on div "“Since using Stacks, we've reduced the time to financial close by three and a h…" at bounding box center [365, 531] width 429 height 179
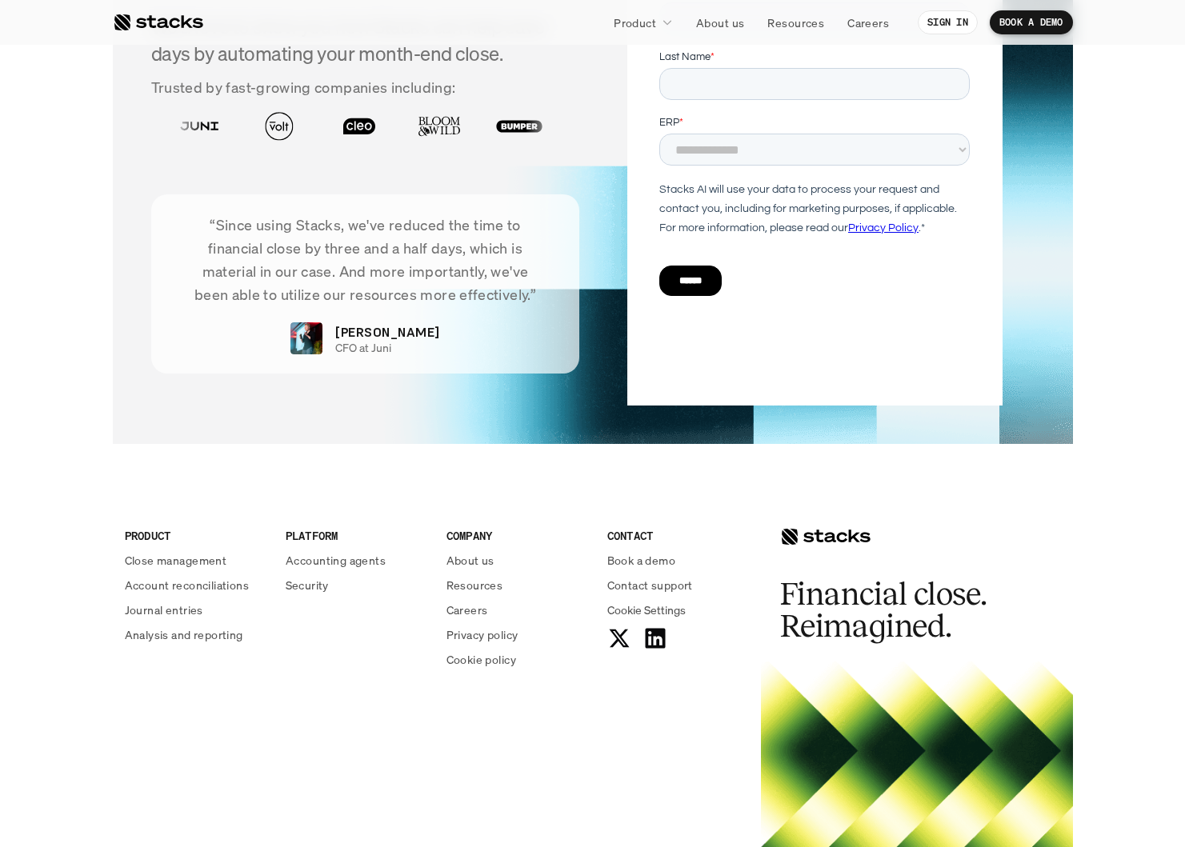
scroll to position [3650, 0]
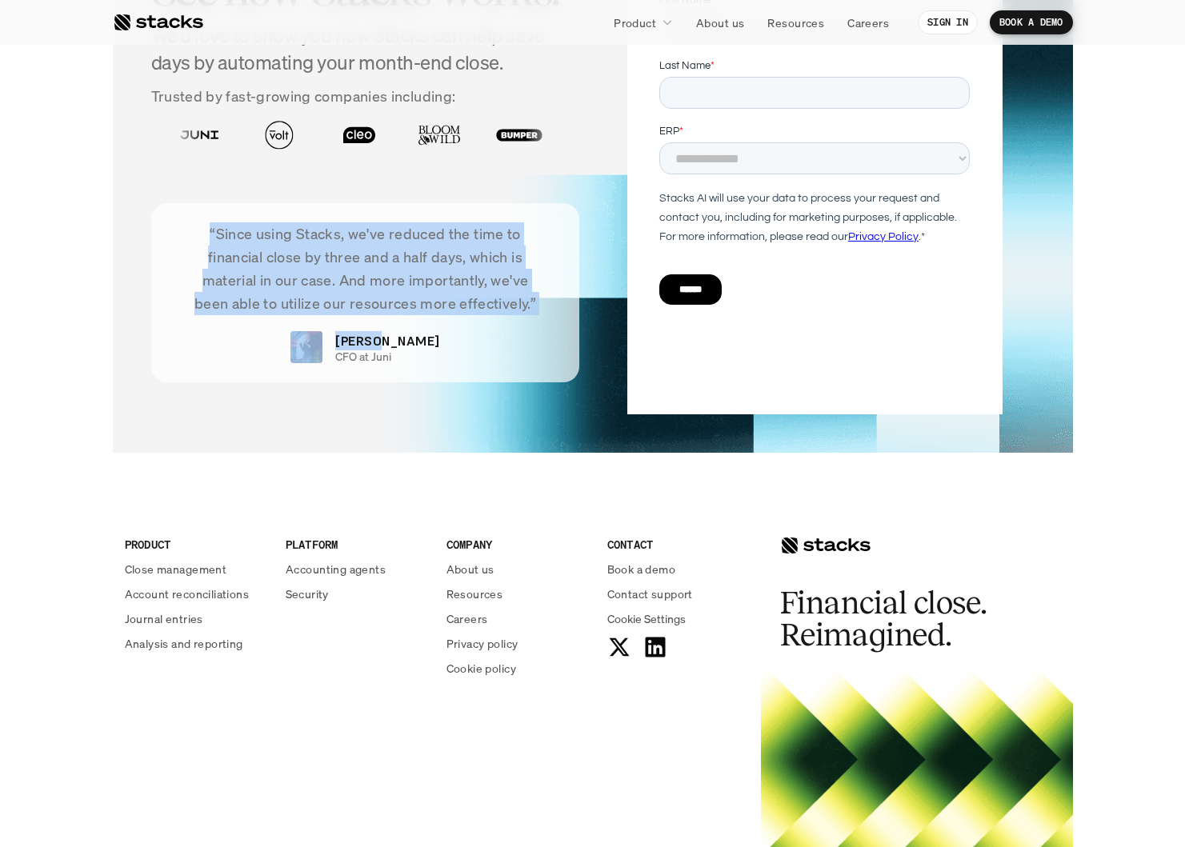
drag, startPoint x: 204, startPoint y: 230, endPoint x: 441, endPoint y: 354, distance: 266.9
click at [431, 351] on div "“Since using Stacks, we've reduced the time to financial close by three and a h…" at bounding box center [365, 292] width 429 height 179
click at [441, 354] on div "“Since using Stacks, we've reduced the time to financial close by three and a h…" at bounding box center [365, 292] width 429 height 179
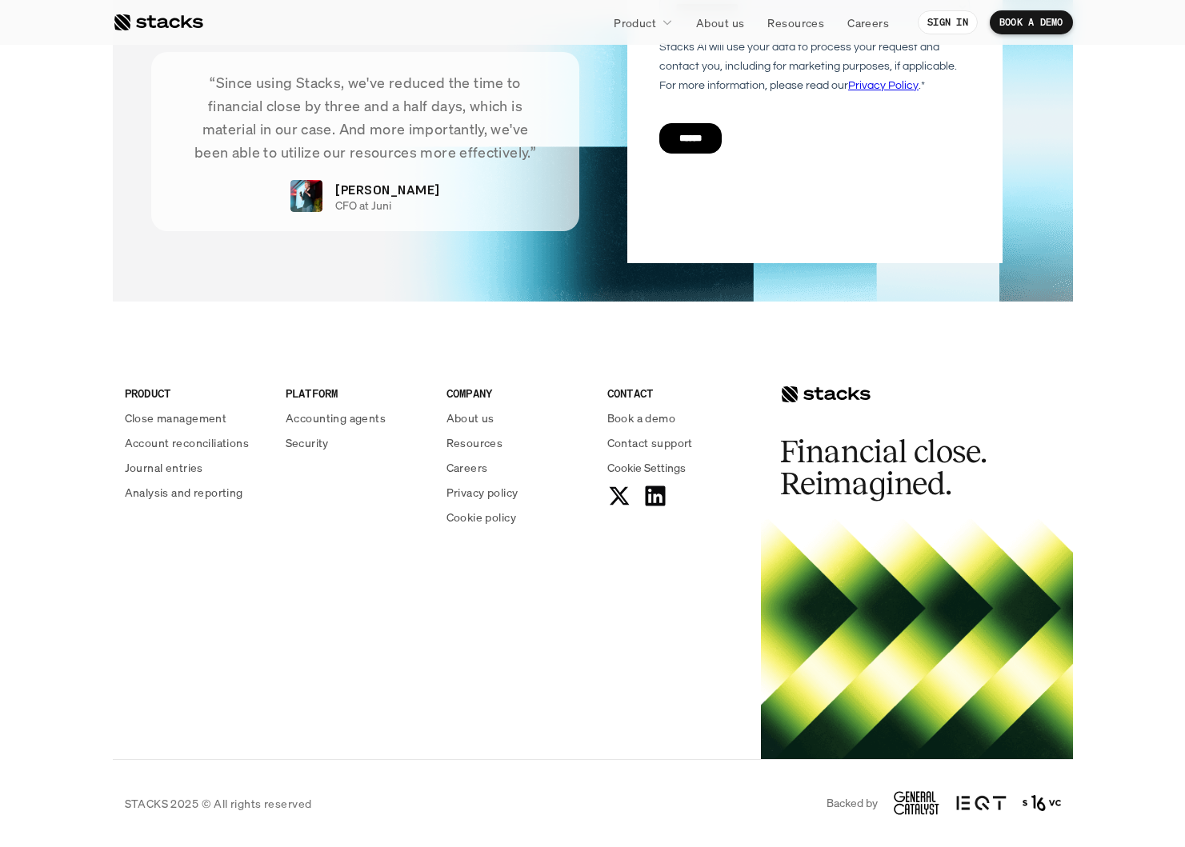
scroll to position [3559, 0]
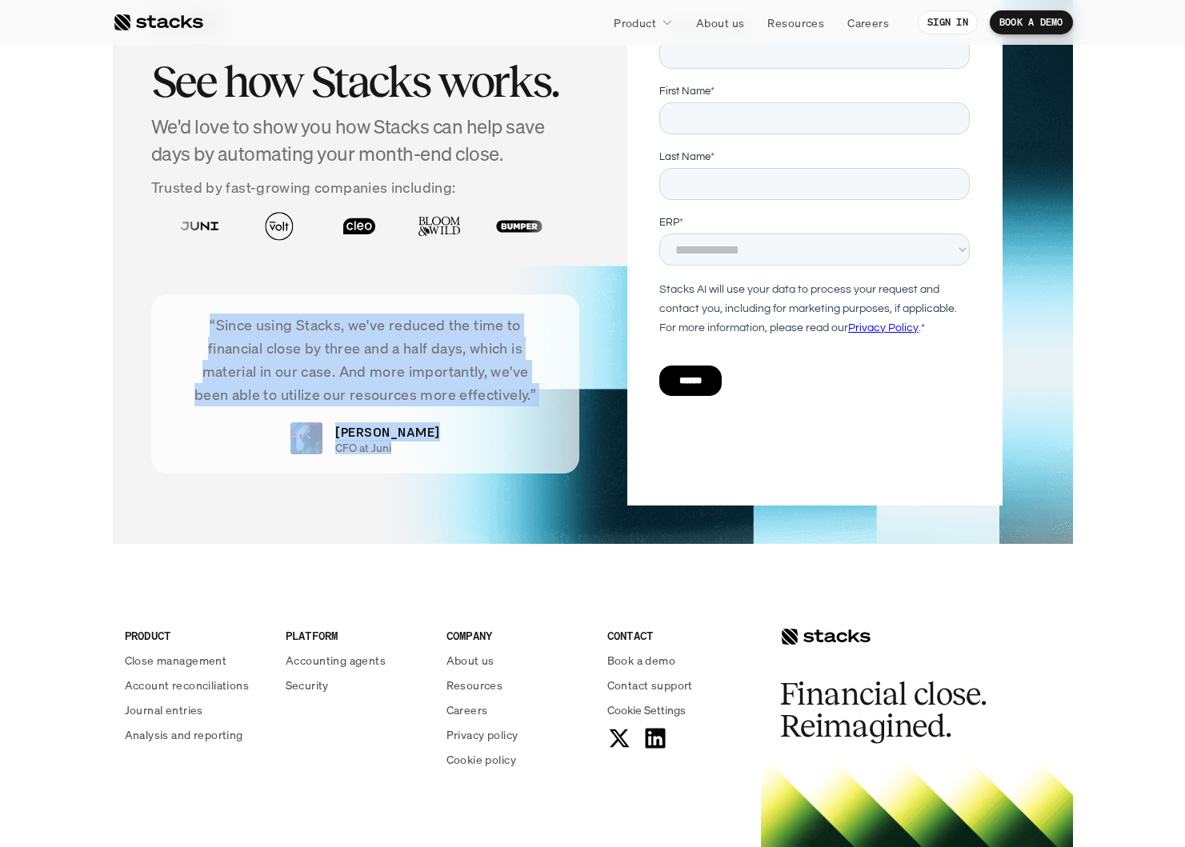
drag, startPoint x: 206, startPoint y: 326, endPoint x: 428, endPoint y: 449, distance: 253.9
click at [425, 445] on div "“Since using Stacks, we've reduced the time to financial close by three and a h…" at bounding box center [365, 383] width 429 height 179
click at [429, 450] on div "“Since using Stacks, we've reduced the time to financial close by three and a h…" at bounding box center [365, 383] width 429 height 179
drag, startPoint x: 422, startPoint y: 450, endPoint x: 185, endPoint y: 322, distance: 269.6
click at [174, 319] on div "“Since using Stacks, we've reduced the time to financial close by three and a h…" at bounding box center [365, 383] width 429 height 179
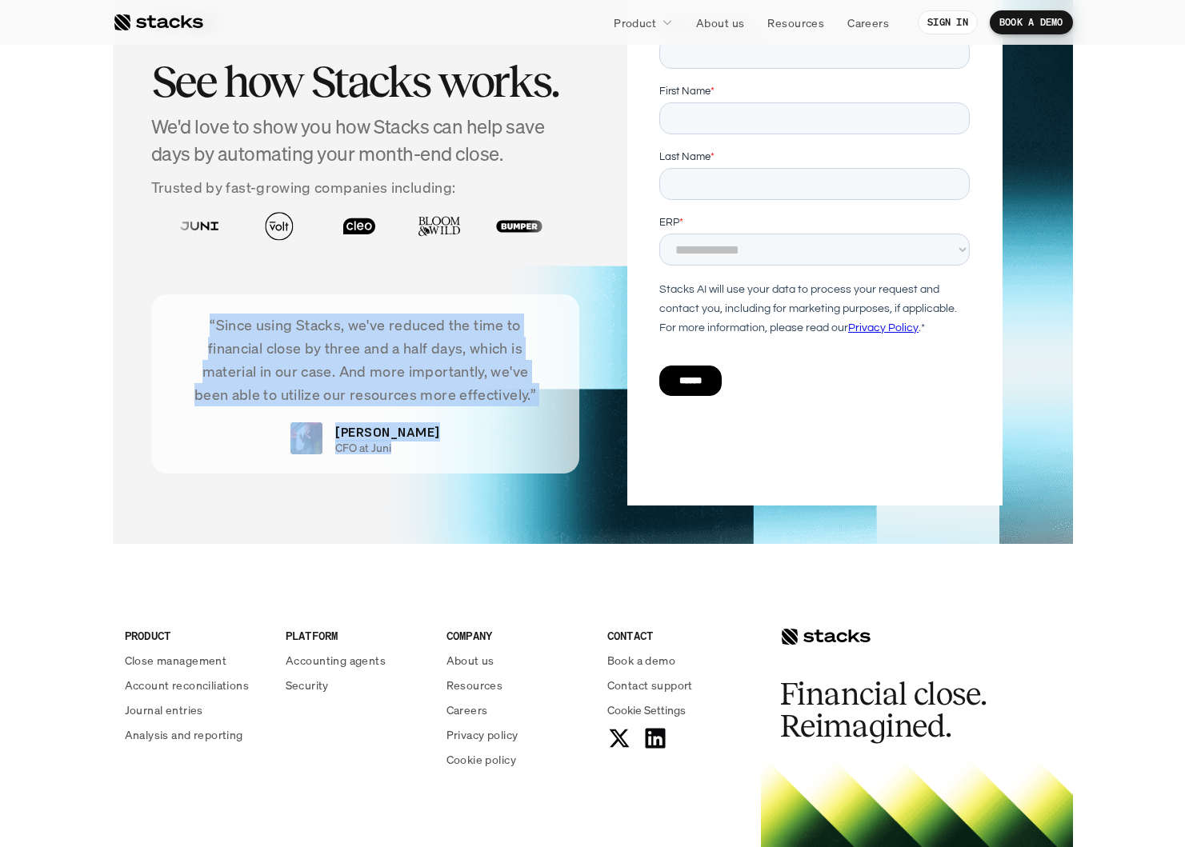
click at [202, 328] on p "“Since using Stacks, we've reduced the time to financial close by three and a h…" at bounding box center [365, 360] width 381 height 92
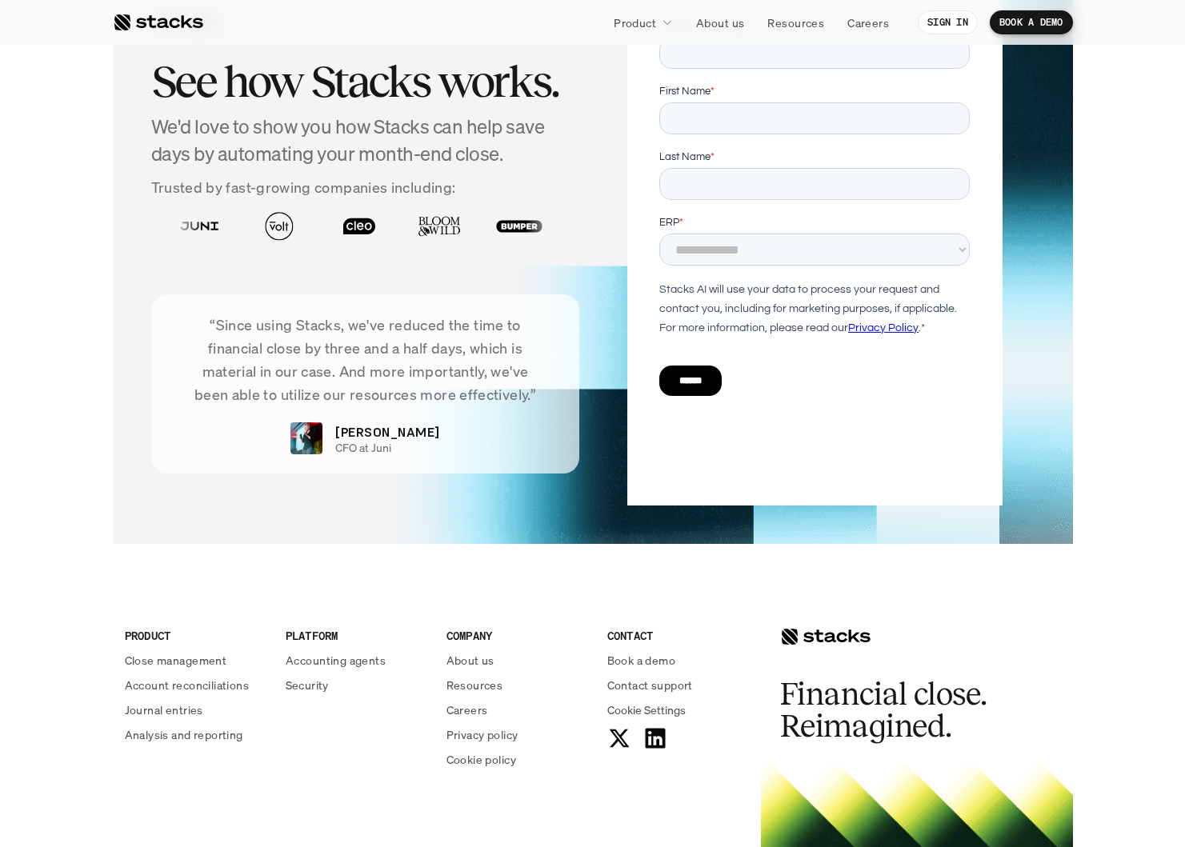
click at [247, 334] on p "“Since using Stacks, we've reduced the time to financial close by three and a h…" at bounding box center [365, 360] width 381 height 92
